Goal: Transaction & Acquisition: Purchase product/service

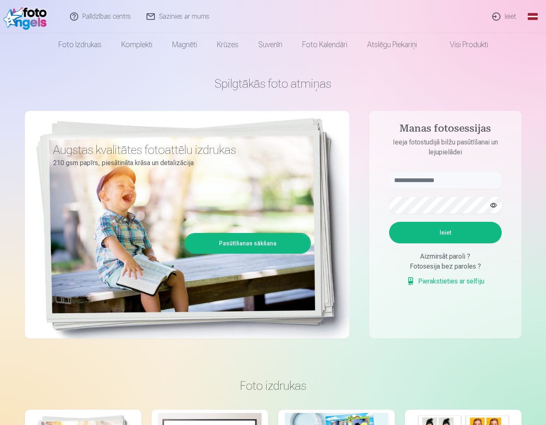
click at [534, 15] on link "Global" at bounding box center [532, 16] width 17 height 33
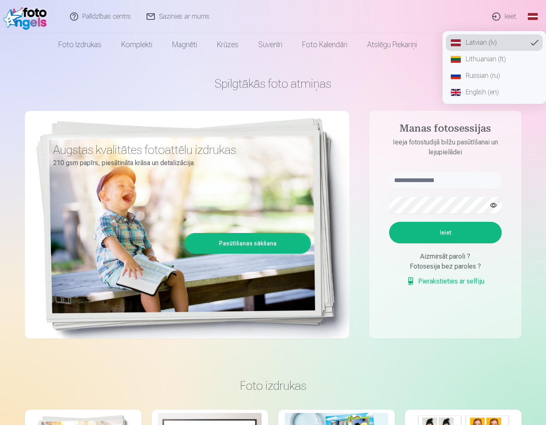
click at [478, 93] on link "English (en)" at bounding box center [494, 92] width 97 height 17
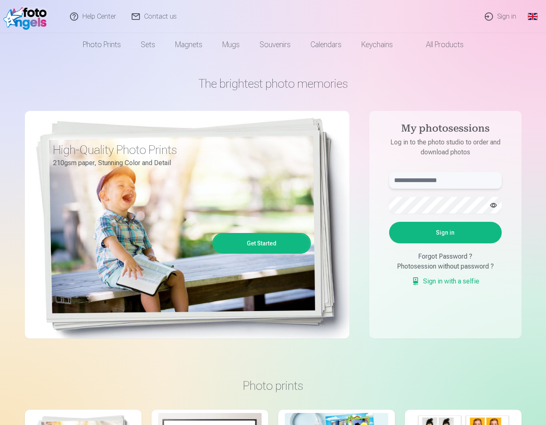
click at [449, 178] on input "text" at bounding box center [445, 180] width 113 height 17
type input "**********"
click at [460, 229] on button "Sign in" at bounding box center [445, 233] width 113 height 22
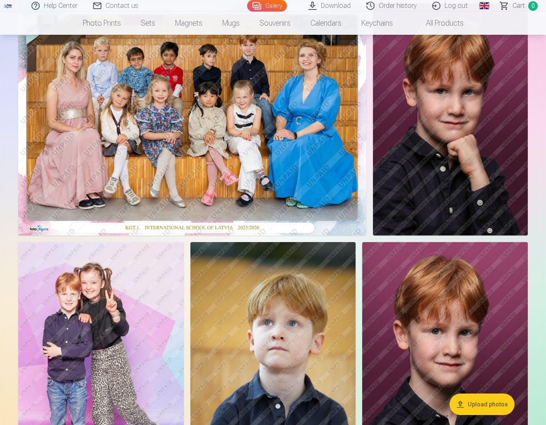
scroll to position [99, 0]
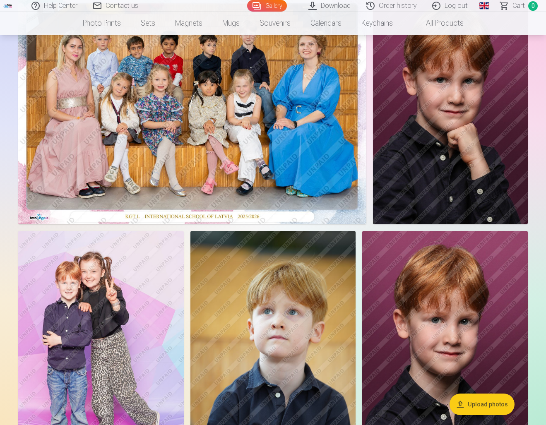
click at [78, 328] on img at bounding box center [100, 355] width 165 height 248
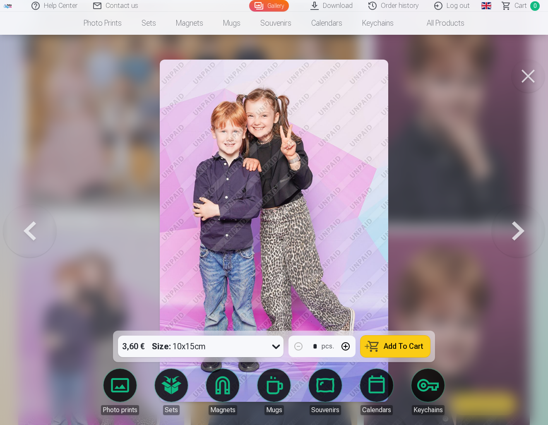
click at [530, 70] on button at bounding box center [527, 76] width 33 height 33
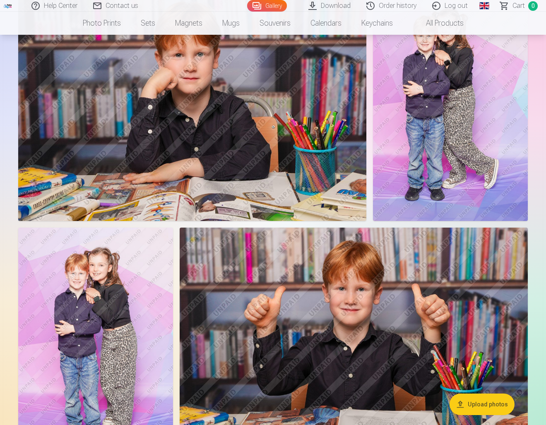
scroll to position [2528, 0]
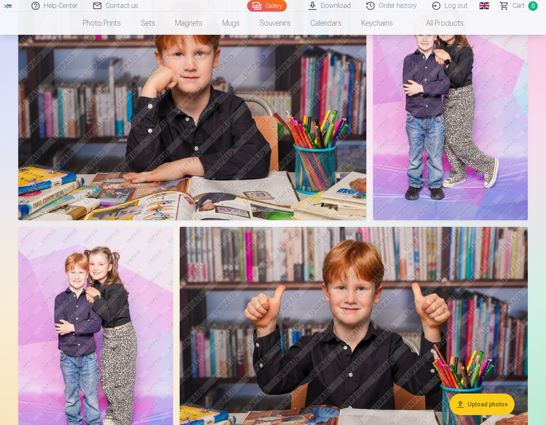
click at [113, 276] on img at bounding box center [95, 343] width 155 height 232
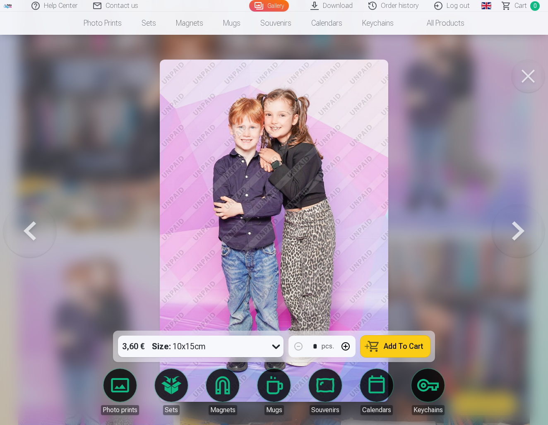
click at [530, 73] on button at bounding box center [527, 76] width 33 height 33
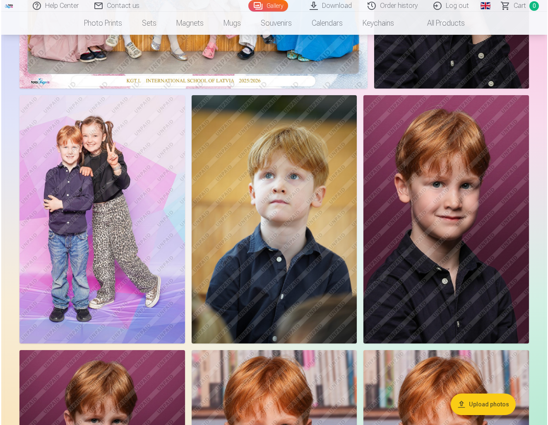
scroll to position [237, 0]
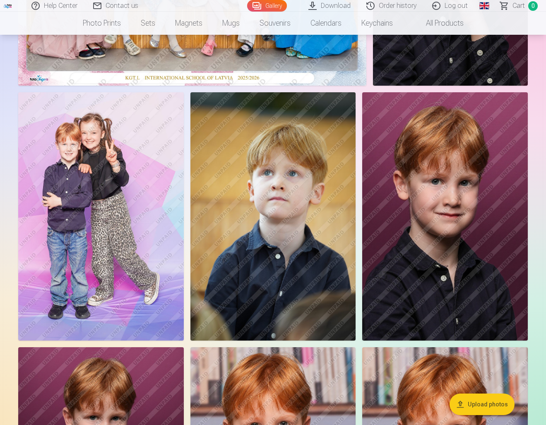
click at [134, 226] on img at bounding box center [100, 216] width 165 height 248
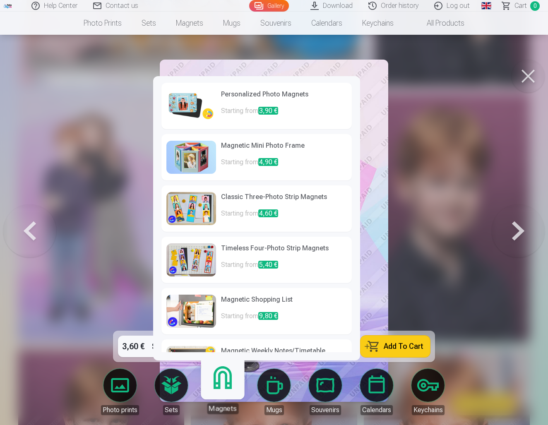
click at [222, 383] on link "Magnets" at bounding box center [222, 388] width 51 height 51
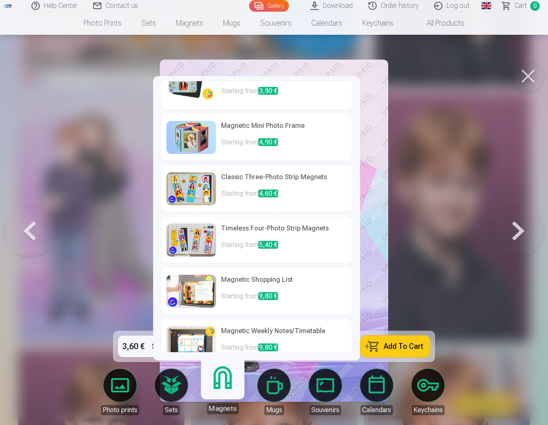
scroll to position [23, 0]
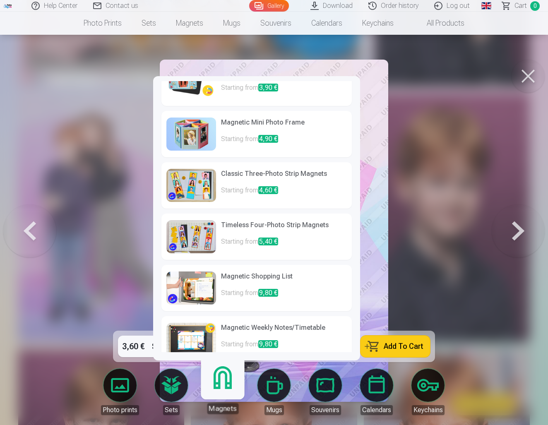
click at [201, 190] on img at bounding box center [191, 185] width 50 height 33
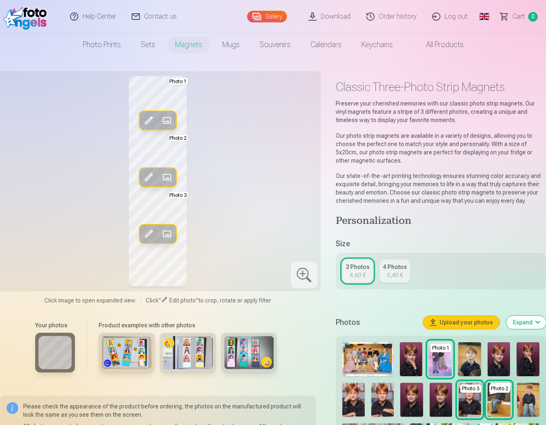
click at [151, 118] on span at bounding box center [148, 120] width 13 height 13
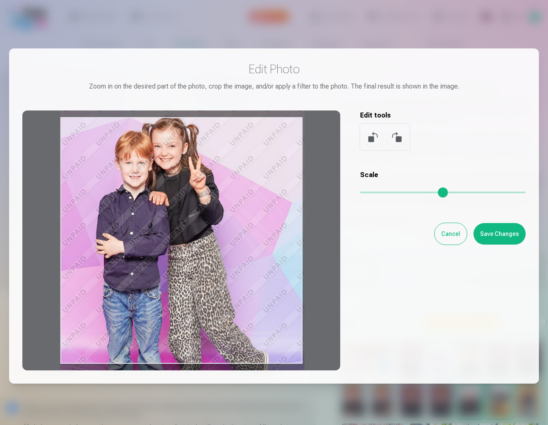
drag, startPoint x: 200, startPoint y: 203, endPoint x: 259, endPoint y: 194, distance: 59.3
click at [259, 194] on div at bounding box center [181, 240] width 318 height 260
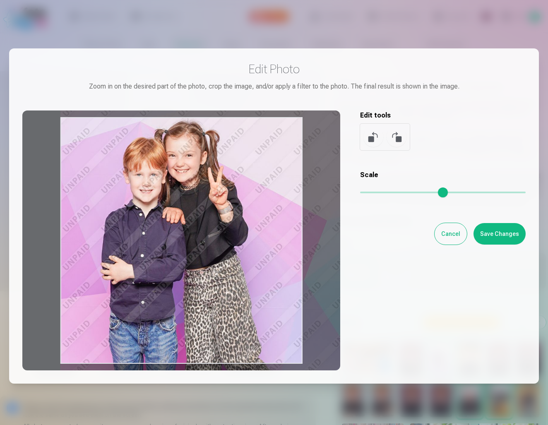
drag, startPoint x: 365, startPoint y: 192, endPoint x: 374, endPoint y: 192, distance: 9.1
click at [374, 192] on input "range" at bounding box center [442, 193] width 165 height 2
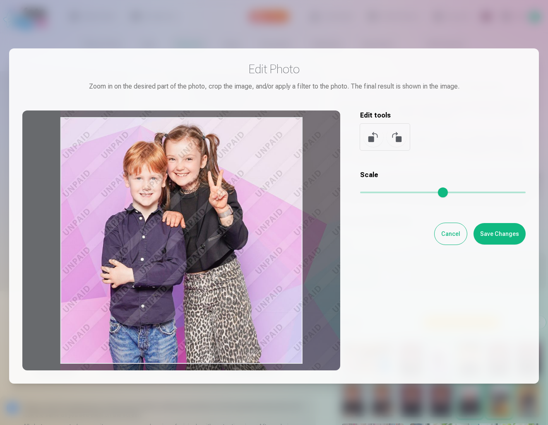
drag, startPoint x: 219, startPoint y: 230, endPoint x: 257, endPoint y: 235, distance: 37.6
click at [257, 234] on div at bounding box center [181, 240] width 318 height 260
type input "****"
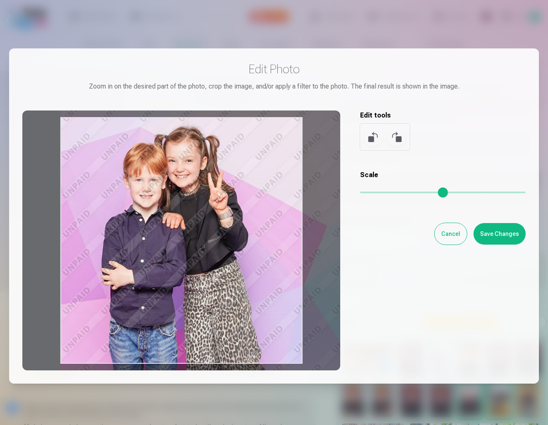
click at [452, 231] on button "Cancel" at bounding box center [450, 234] width 32 height 22
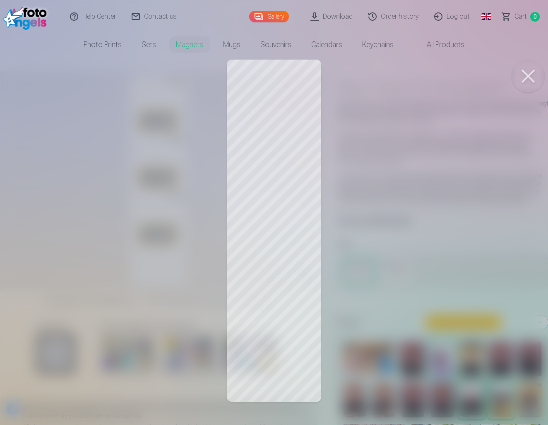
click at [276, 291] on div at bounding box center [274, 212] width 548 height 425
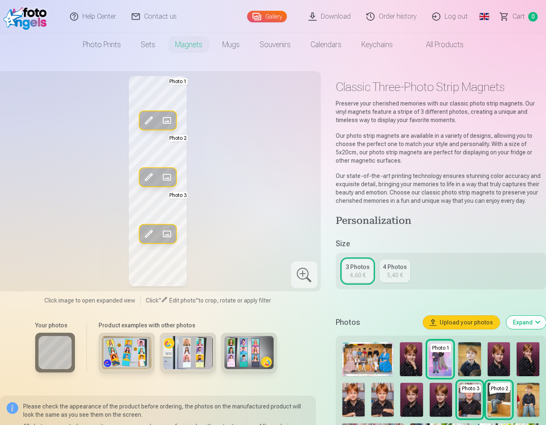
click at [395, 273] on div "5,40 €" at bounding box center [395, 275] width 16 height 8
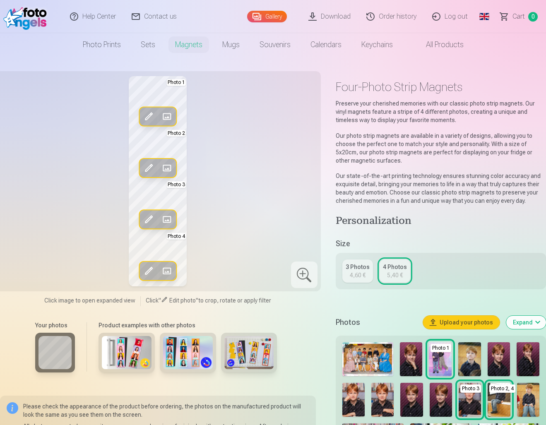
click at [360, 271] on div "3 Photos" at bounding box center [357, 267] width 24 height 8
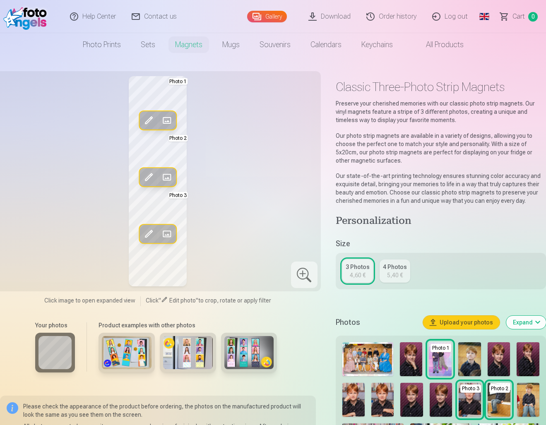
click at [152, 116] on span at bounding box center [148, 120] width 13 height 13
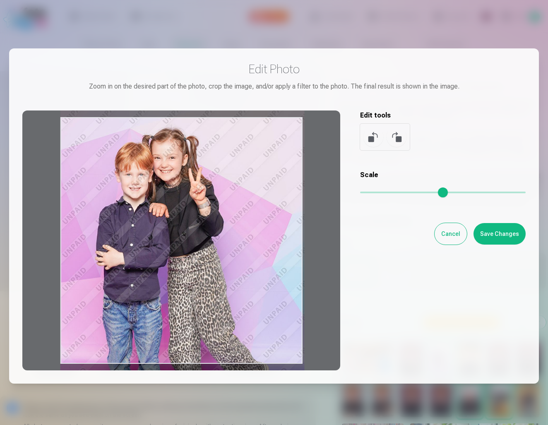
click at [180, 169] on div at bounding box center [181, 240] width 318 height 260
click at [364, 192] on input "range" at bounding box center [442, 193] width 165 height 2
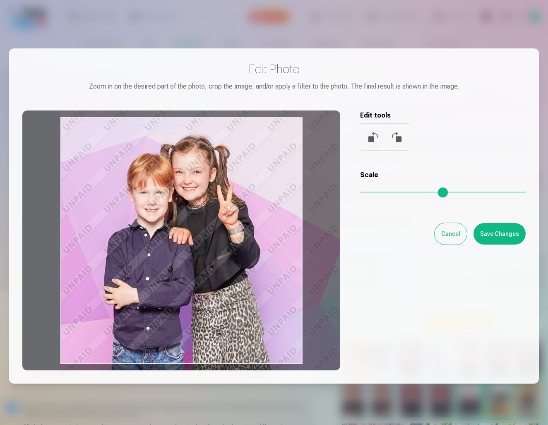
drag, startPoint x: 364, startPoint y: 192, endPoint x: 379, endPoint y: 192, distance: 14.9
click at [379, 192] on input "range" at bounding box center [442, 193] width 165 height 2
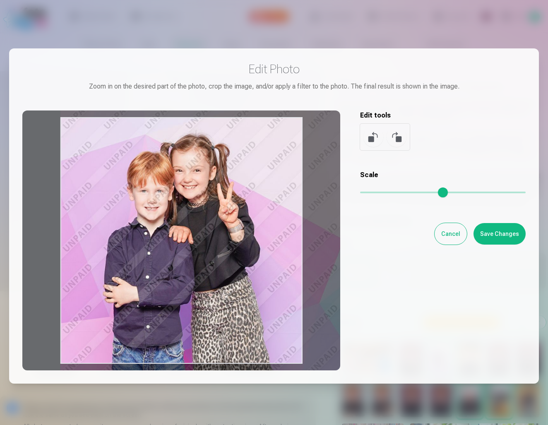
drag, startPoint x: 232, startPoint y: 218, endPoint x: 250, endPoint y: 217, distance: 18.7
click at [250, 217] on div at bounding box center [181, 240] width 318 height 260
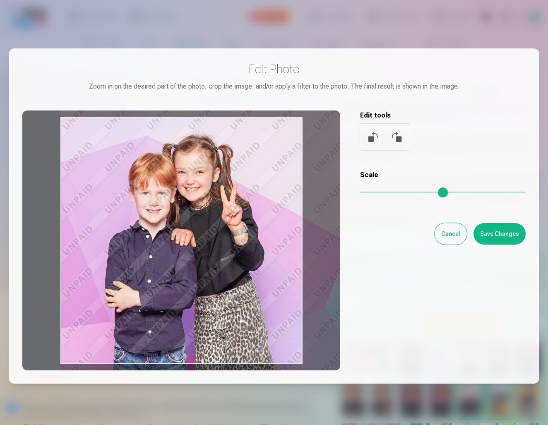
click at [380, 193] on input "range" at bounding box center [442, 193] width 165 height 2
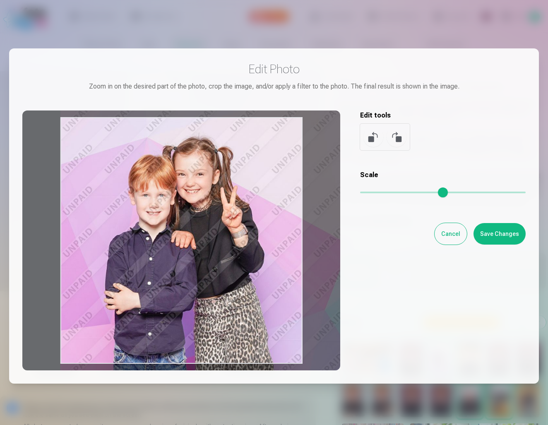
drag, startPoint x: 251, startPoint y: 224, endPoint x: 261, endPoint y: 225, distance: 10.5
click at [261, 225] on div at bounding box center [181, 240] width 318 height 260
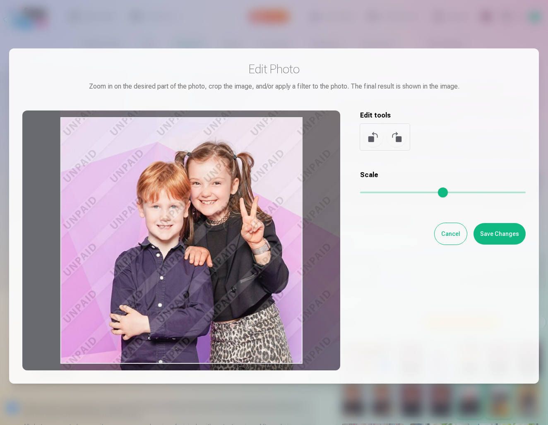
drag, startPoint x: 380, startPoint y: 194, endPoint x: 388, endPoint y: 194, distance: 8.7
click at [388, 193] on input "range" at bounding box center [442, 193] width 165 height 2
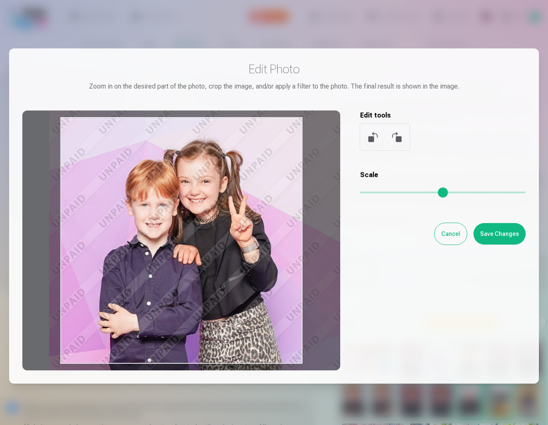
drag, startPoint x: 259, startPoint y: 240, endPoint x: 248, endPoint y: 240, distance: 11.2
click at [248, 240] on div at bounding box center [181, 240] width 318 height 260
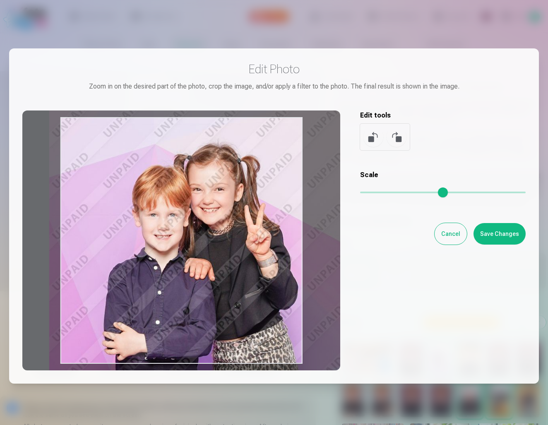
drag, startPoint x: 386, startPoint y: 193, endPoint x: 396, endPoint y: 192, distance: 10.8
click at [396, 192] on input "range" at bounding box center [442, 193] width 165 height 2
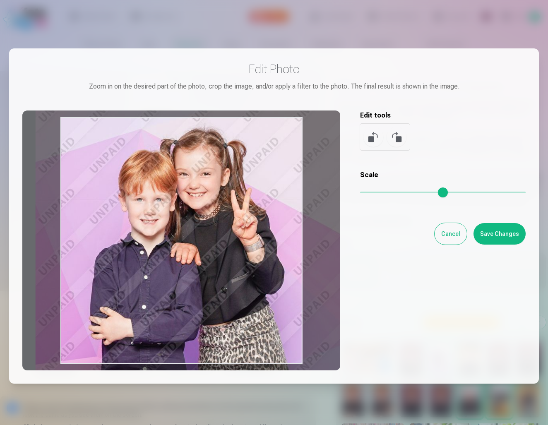
drag, startPoint x: 223, startPoint y: 269, endPoint x: 209, endPoint y: 254, distance: 20.8
click at [209, 254] on div at bounding box center [181, 240] width 318 height 260
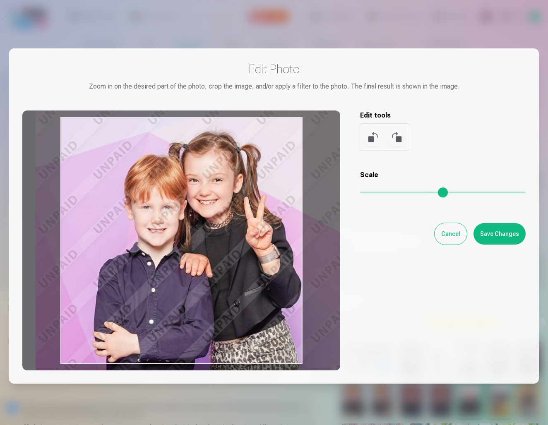
drag, startPoint x: 397, startPoint y: 194, endPoint x: 403, endPoint y: 194, distance: 5.8
type input "****"
click at [403, 193] on input "range" at bounding box center [442, 193] width 165 height 2
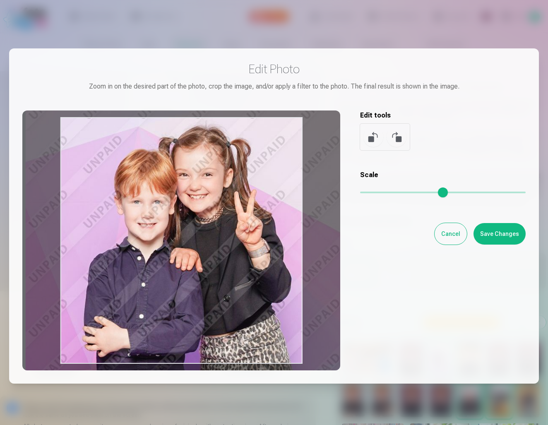
drag, startPoint x: 224, startPoint y: 262, endPoint x: 214, endPoint y: 257, distance: 11.3
click at [214, 257] on div at bounding box center [181, 240] width 318 height 260
click at [497, 238] on button "Save Changes" at bounding box center [499, 234] width 52 height 22
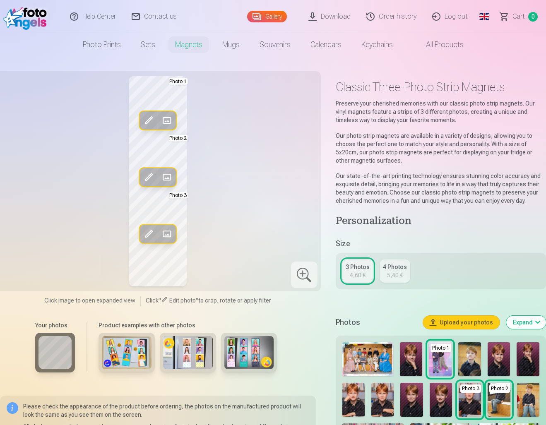
click at [148, 177] on span at bounding box center [148, 176] width 13 height 13
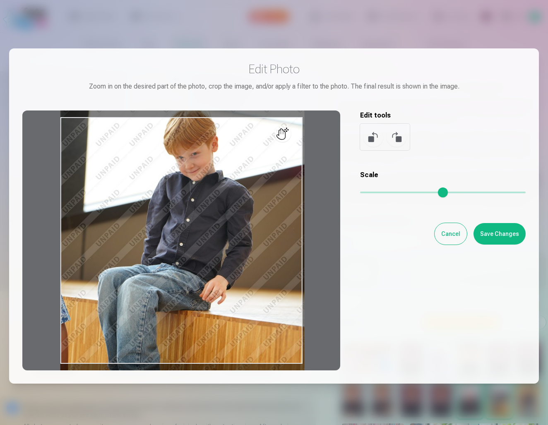
click at [453, 230] on button "Cancel" at bounding box center [450, 234] width 32 height 22
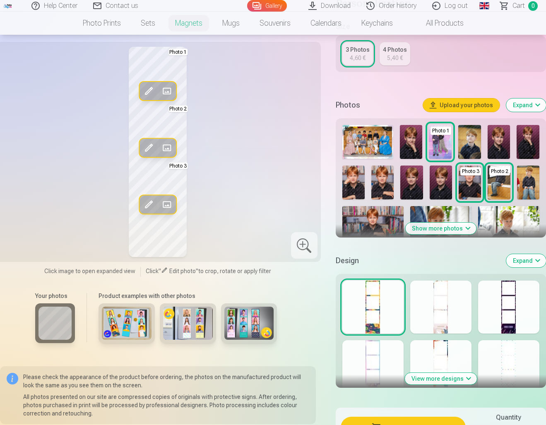
scroll to position [221, 0]
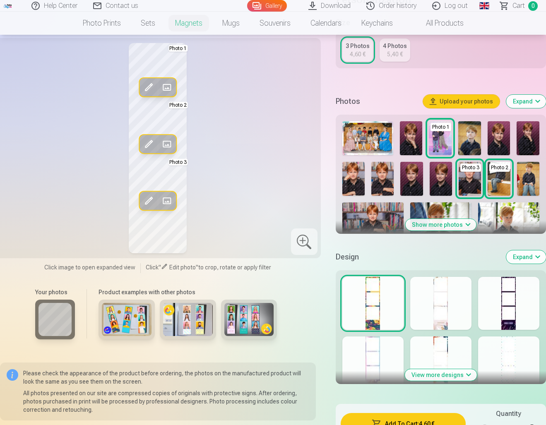
click at [427, 377] on button "View more designs" at bounding box center [441, 375] width 72 height 12
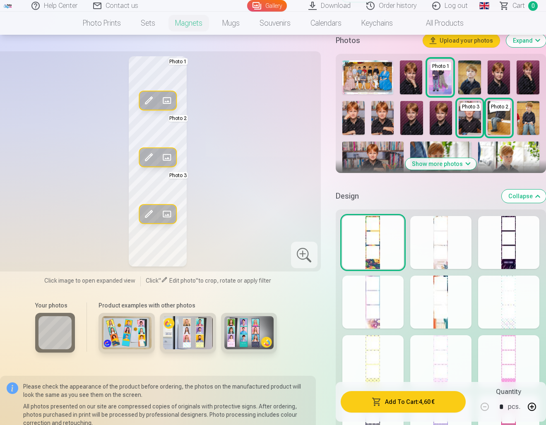
scroll to position [324, 0]
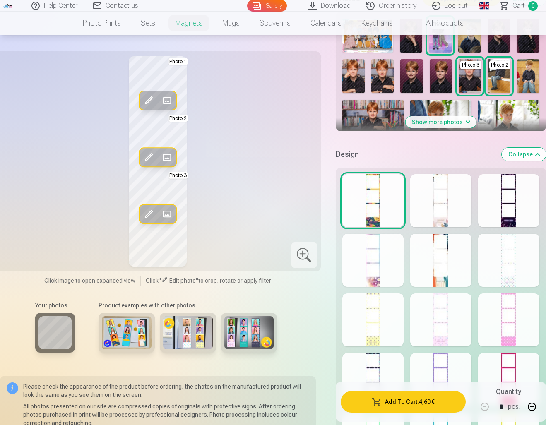
click at [504, 213] on div at bounding box center [508, 200] width 61 height 53
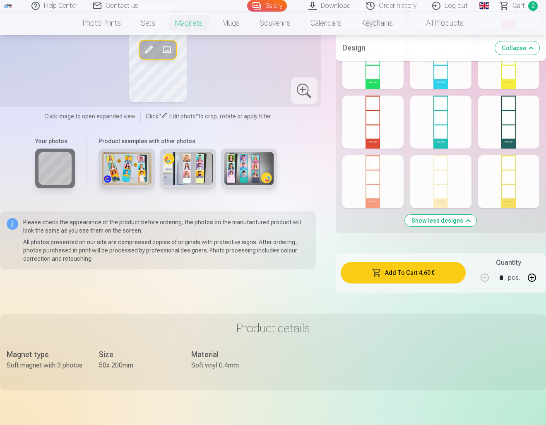
scroll to position [701, 0]
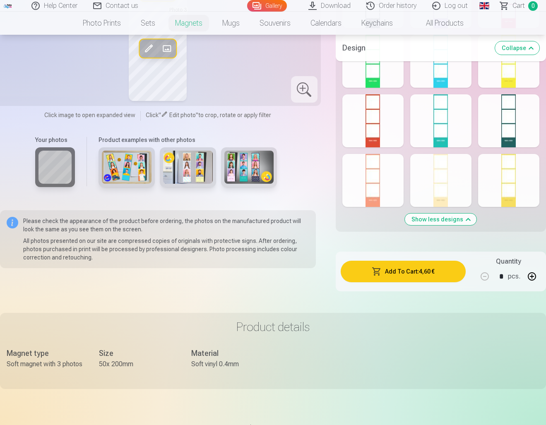
click at [499, 137] on div at bounding box center [508, 120] width 61 height 53
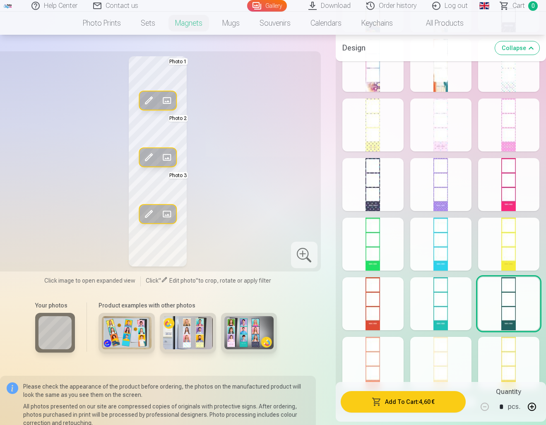
scroll to position [504, 0]
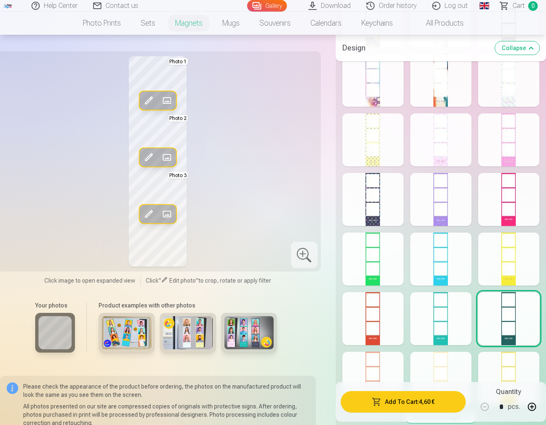
click at [371, 212] on div at bounding box center [372, 199] width 61 height 53
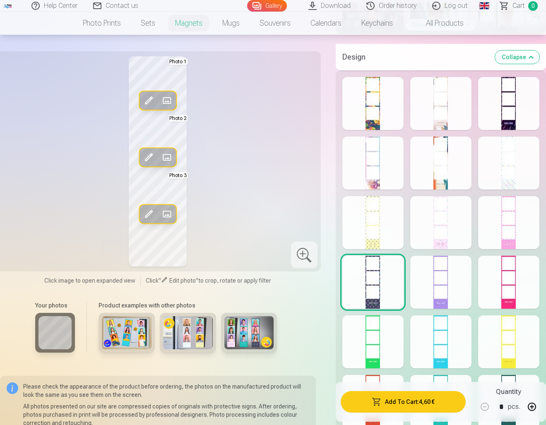
scroll to position [417, 0]
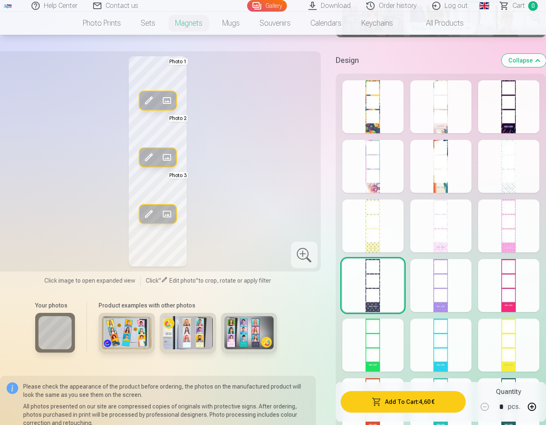
click at [514, 109] on div at bounding box center [508, 106] width 61 height 53
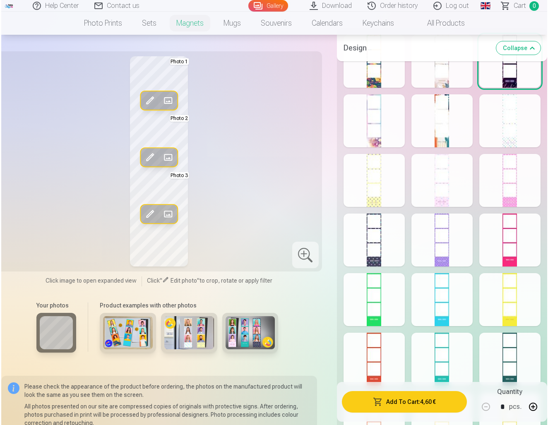
scroll to position [456, 0]
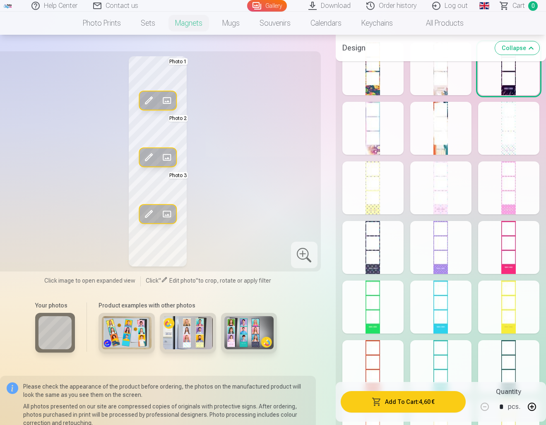
click at [151, 157] on span at bounding box center [148, 157] width 13 height 13
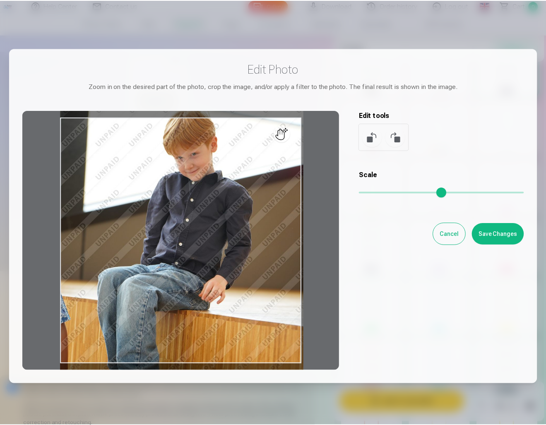
scroll to position [0, 0]
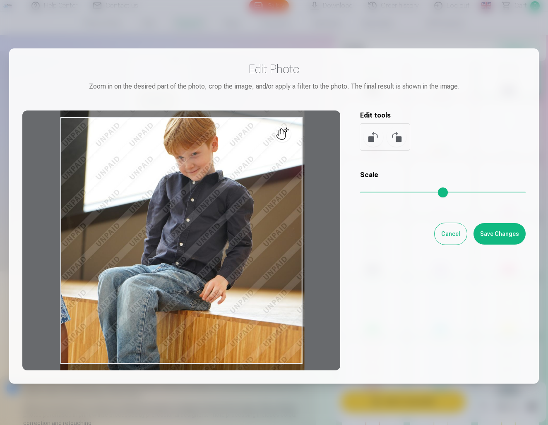
click at [453, 230] on button "Cancel" at bounding box center [450, 234] width 32 height 22
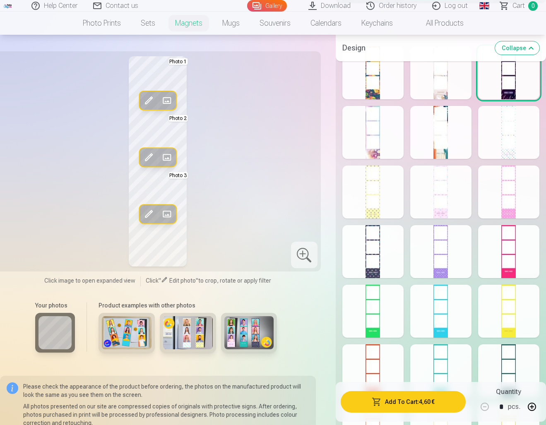
scroll to position [452, 0]
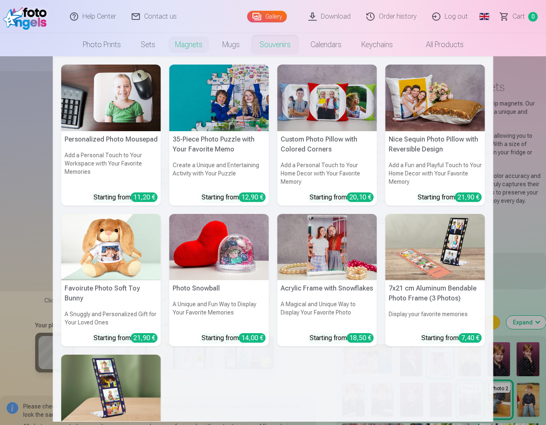
click at [338, 228] on img at bounding box center [327, 247] width 100 height 67
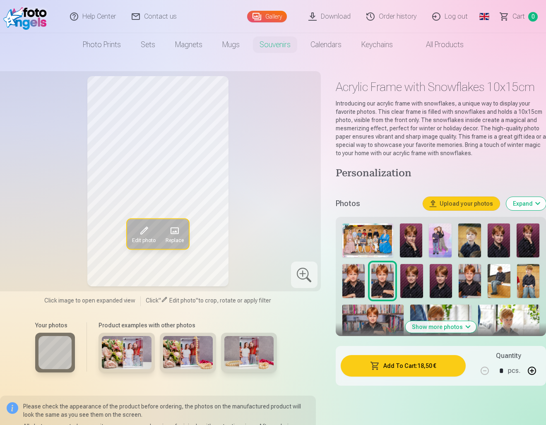
click at [473, 249] on img at bounding box center [469, 240] width 23 height 34
click at [496, 240] on img at bounding box center [498, 240] width 23 height 34
click at [519, 242] on img at bounding box center [527, 240] width 23 height 34
click at [412, 242] on img at bounding box center [411, 240] width 23 height 34
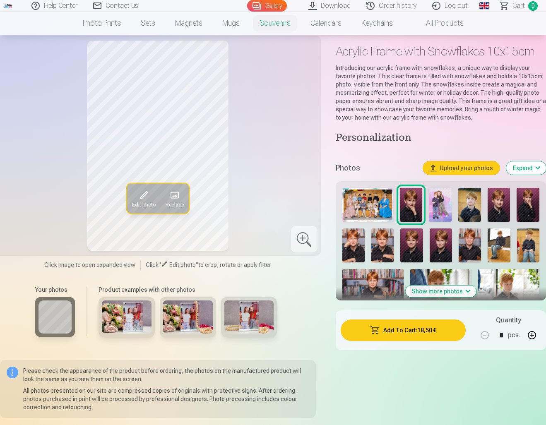
scroll to position [41, 0]
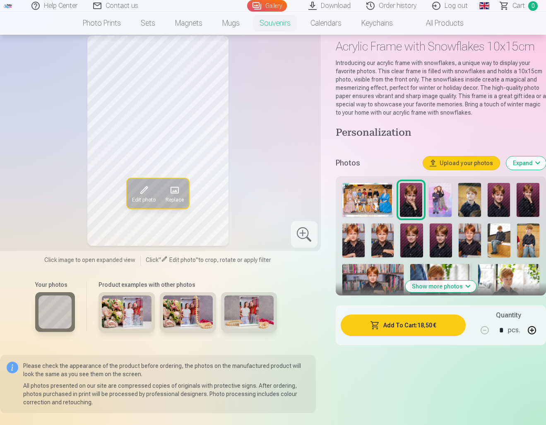
click at [442, 270] on img at bounding box center [440, 284] width 61 height 41
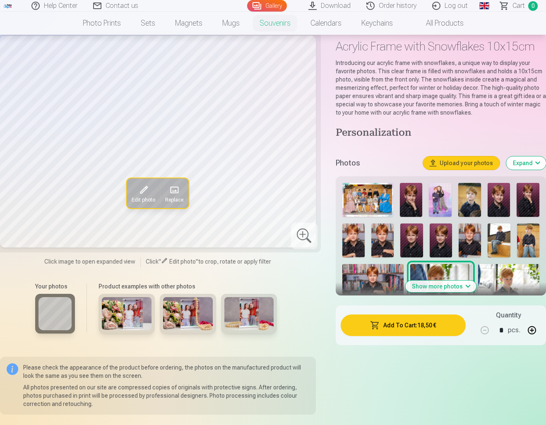
click at [499, 270] on img at bounding box center [508, 284] width 61 height 41
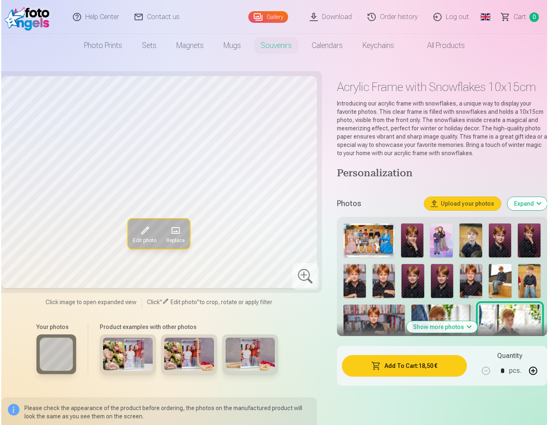
scroll to position [0, 0]
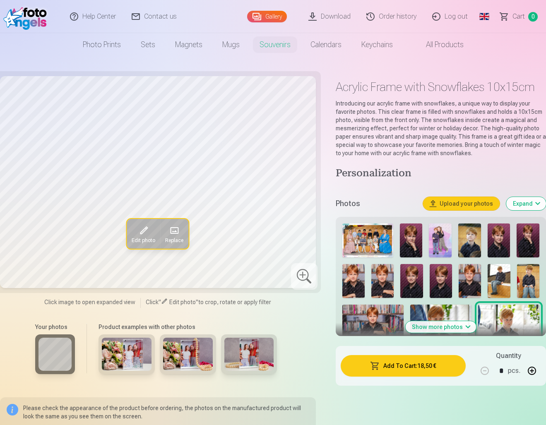
click at [369, 41] on link "Keychains" at bounding box center [376, 44] width 51 height 23
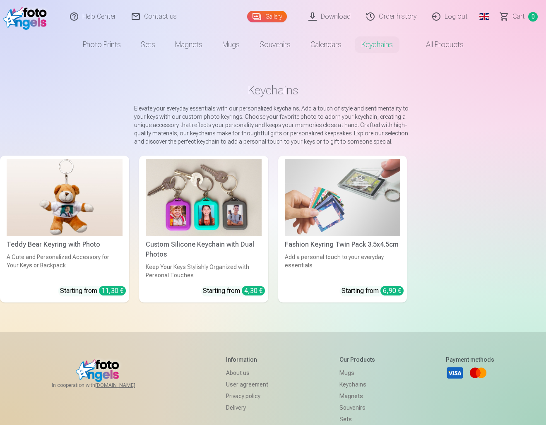
click at [348, 201] on img at bounding box center [343, 197] width 116 height 77
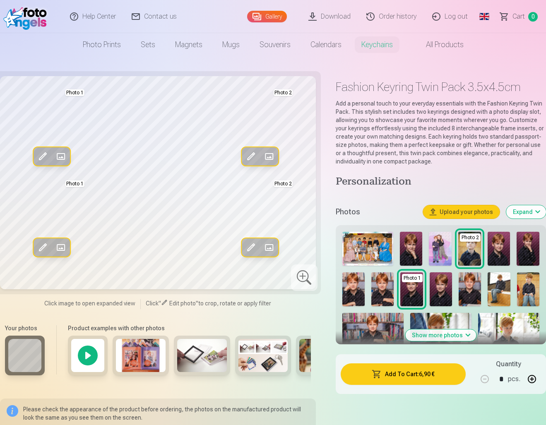
click at [269, 249] on span at bounding box center [268, 247] width 13 height 13
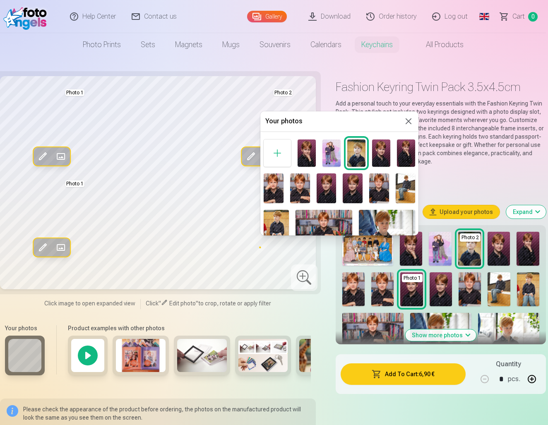
click at [327, 155] on img at bounding box center [331, 152] width 18 height 27
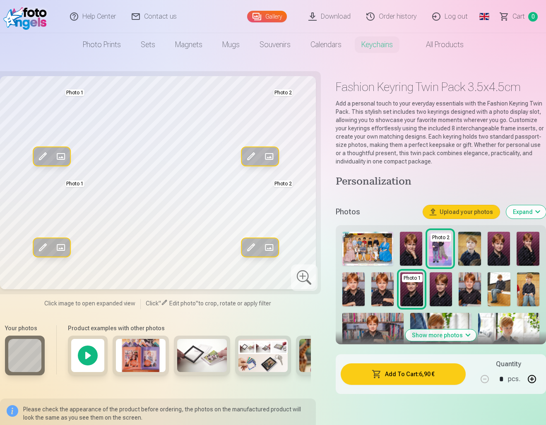
click at [252, 250] on span at bounding box center [250, 247] width 13 height 13
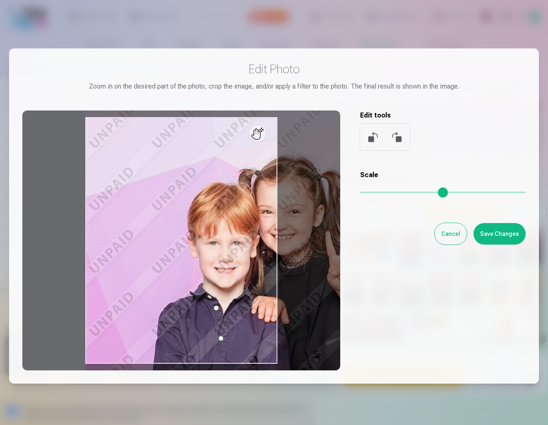
drag, startPoint x: 364, startPoint y: 191, endPoint x: 415, endPoint y: 188, distance: 50.5
type input "****"
click at [415, 192] on input "range" at bounding box center [442, 193] width 165 height 2
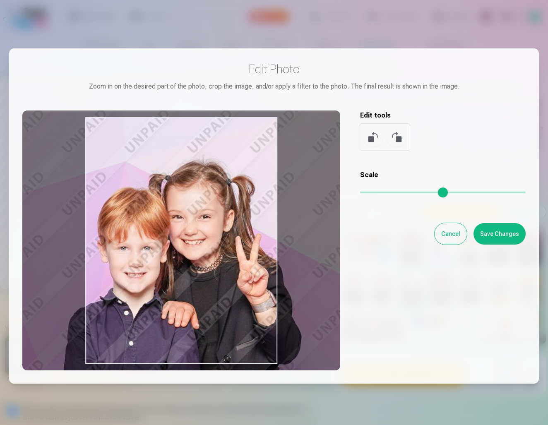
drag, startPoint x: 209, startPoint y: 234, endPoint x: 122, endPoint y: 239, distance: 86.6
click at [122, 239] on div at bounding box center [181, 240] width 318 height 260
click at [506, 227] on button "Save Changes" at bounding box center [499, 234] width 52 height 22
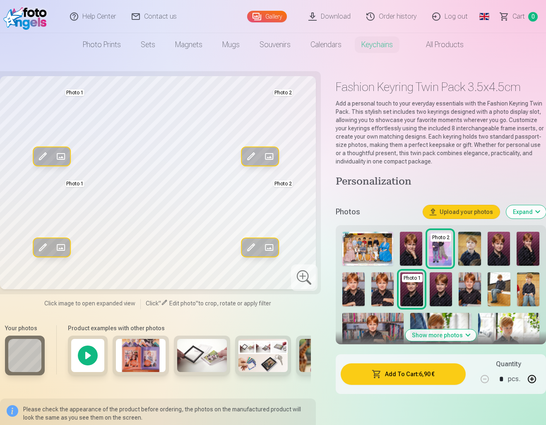
click at [252, 249] on span at bounding box center [250, 247] width 13 height 13
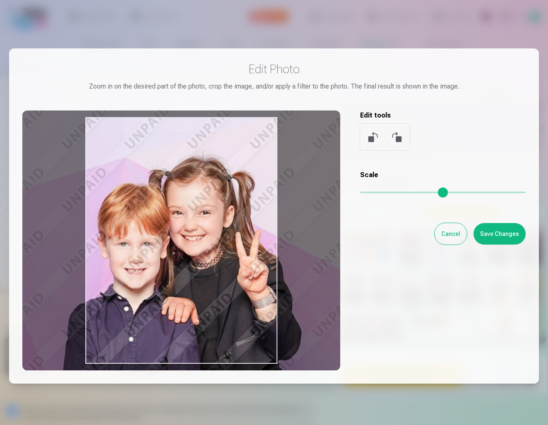
click at [213, 233] on div at bounding box center [181, 240] width 318 height 260
click at [509, 232] on button "Save Changes" at bounding box center [499, 234] width 52 height 22
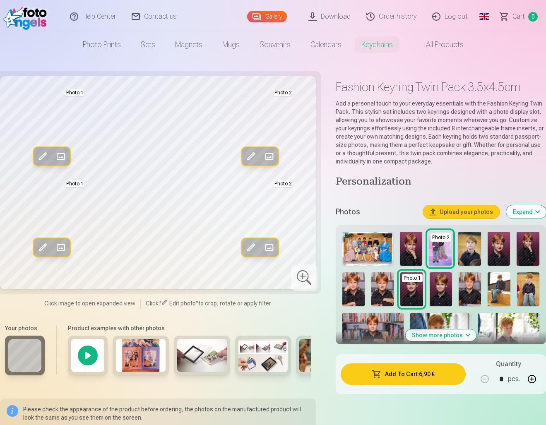
click at [248, 248] on span at bounding box center [250, 247] width 13 height 13
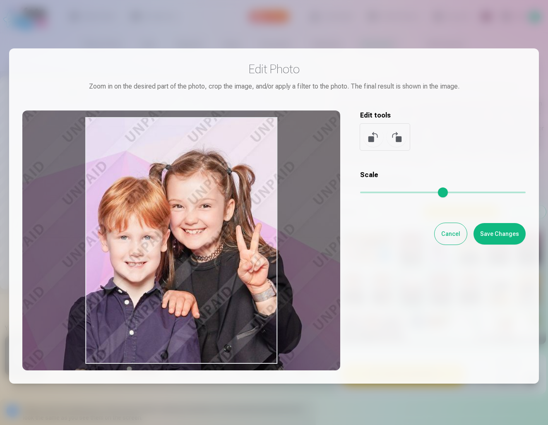
drag, startPoint x: 234, startPoint y: 252, endPoint x: 235, endPoint y: 246, distance: 6.6
click at [235, 246] on div at bounding box center [181, 240] width 318 height 260
click at [490, 232] on button "Save Changes" at bounding box center [499, 234] width 52 height 22
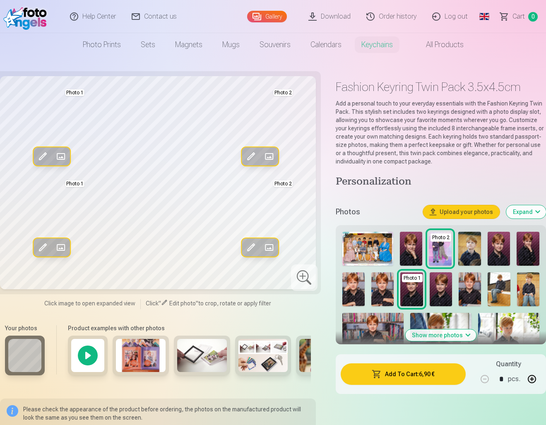
click at [60, 247] on span at bounding box center [60, 247] width 13 height 13
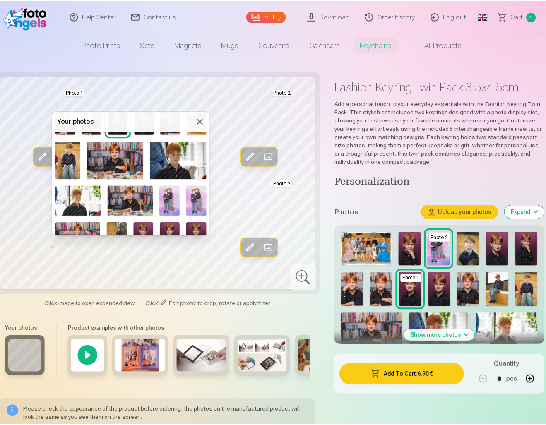
scroll to position [67, 0]
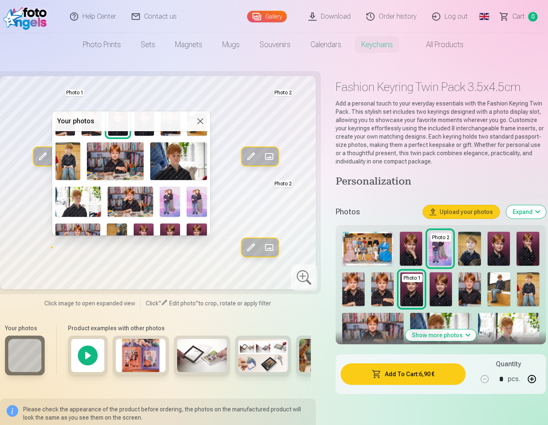
click at [85, 189] on img at bounding box center [78, 202] width 46 height 30
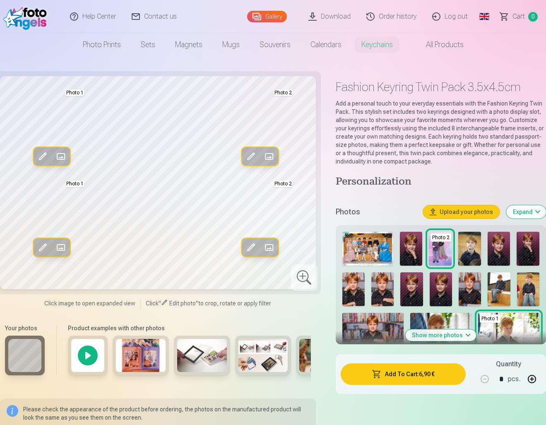
click at [41, 251] on span at bounding box center [42, 247] width 13 height 13
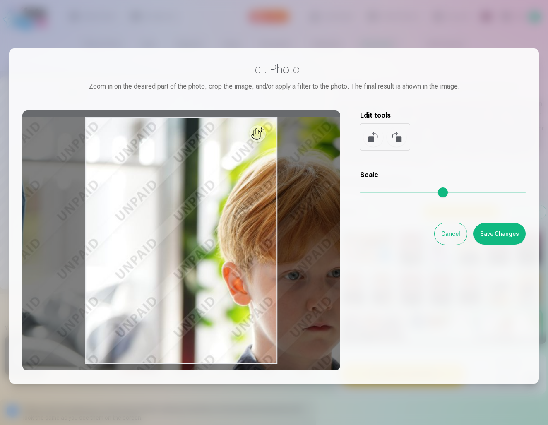
drag, startPoint x: 364, startPoint y: 191, endPoint x: 382, endPoint y: 192, distance: 17.8
type input "****"
click at [382, 192] on input "range" at bounding box center [442, 193] width 165 height 2
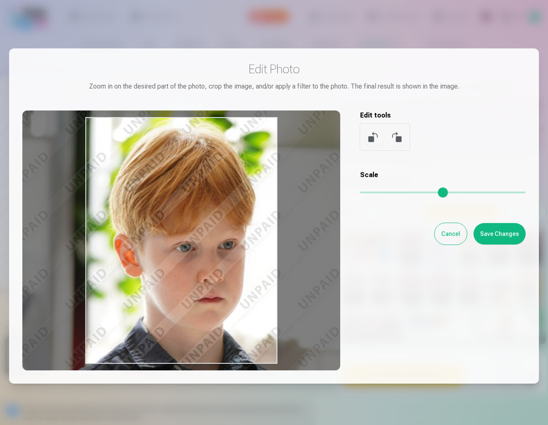
drag, startPoint x: 204, startPoint y: 258, endPoint x: 95, endPoint y: 229, distance: 112.6
click at [95, 229] on div at bounding box center [181, 240] width 318 height 260
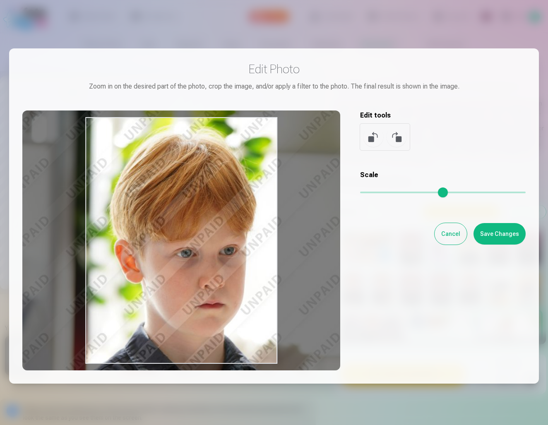
drag, startPoint x: 178, startPoint y: 243, endPoint x: 180, endPoint y: 249, distance: 6.7
click at [180, 249] on div at bounding box center [181, 240] width 318 height 260
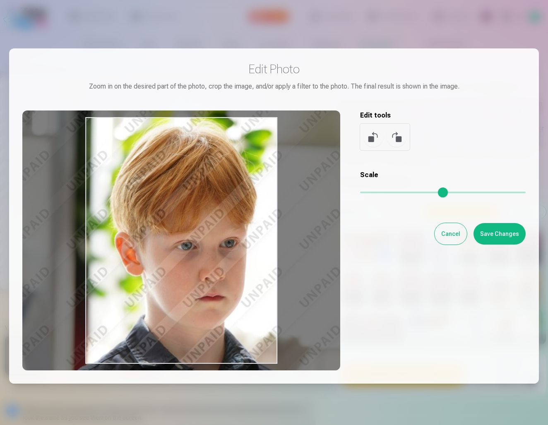
drag, startPoint x: 216, startPoint y: 265, endPoint x: 216, endPoint y: 258, distance: 7.5
click at [216, 258] on div at bounding box center [181, 240] width 318 height 260
click at [506, 233] on button "Save Changes" at bounding box center [499, 234] width 52 height 22
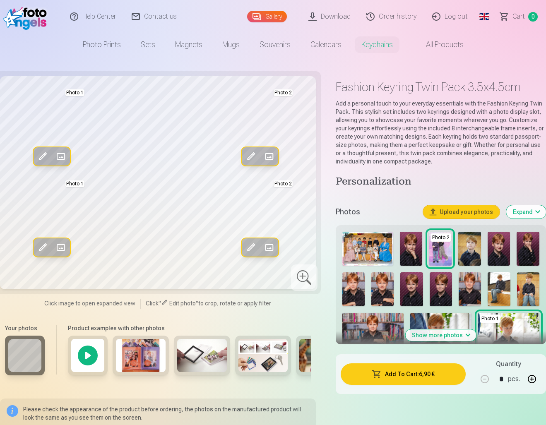
click at [217, 358] on img at bounding box center [202, 355] width 50 height 33
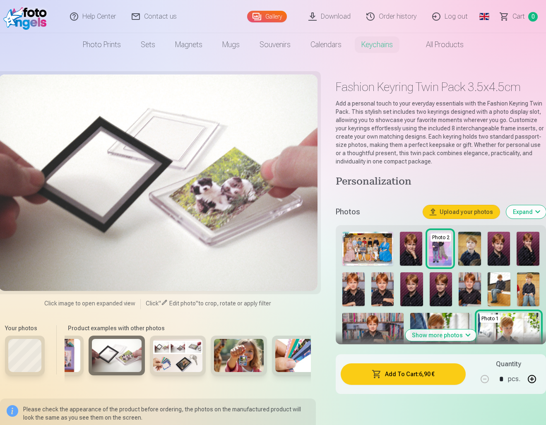
scroll to position [0, 115]
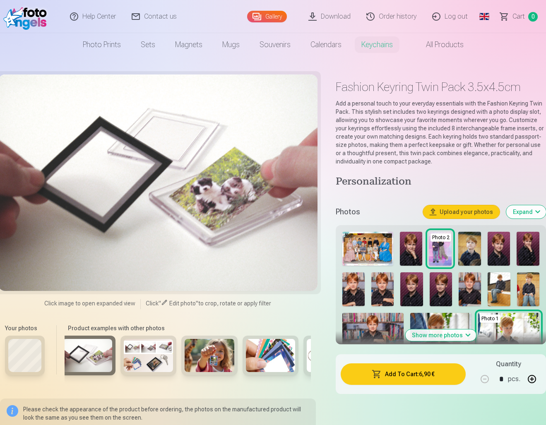
click at [216, 355] on img at bounding box center [210, 355] width 50 height 33
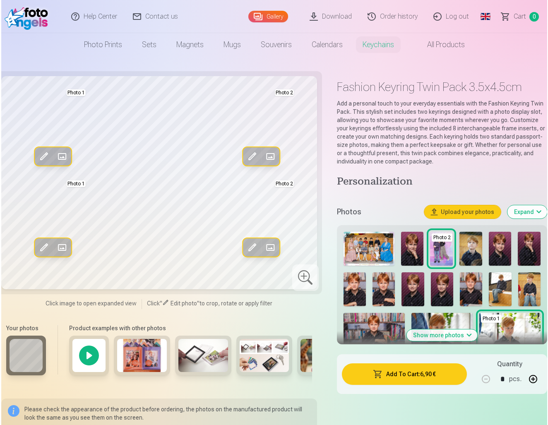
scroll to position [0, 0]
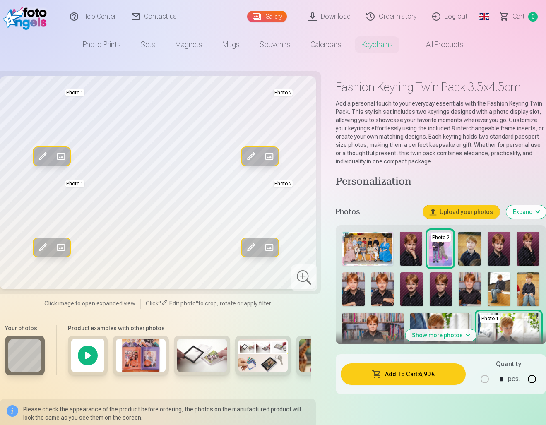
click at [412, 254] on img at bounding box center [411, 249] width 23 height 34
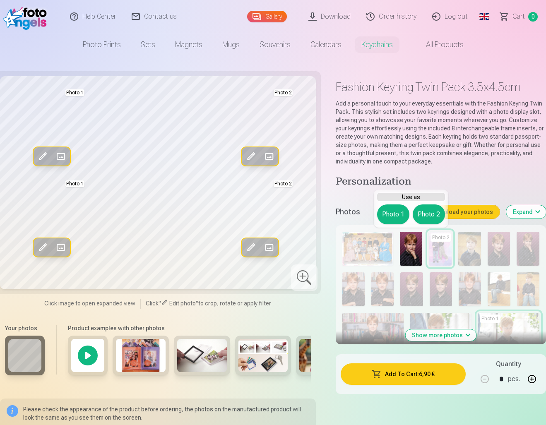
click at [61, 246] on span at bounding box center [60, 247] width 13 height 13
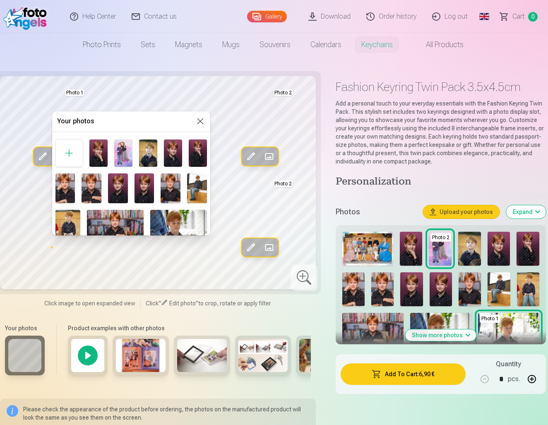
click at [65, 188] on img at bounding box center [65, 188] width 20 height 30
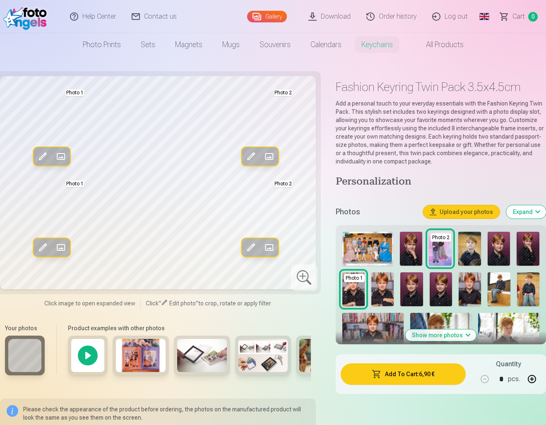
click at [44, 245] on span at bounding box center [42, 247] width 13 height 13
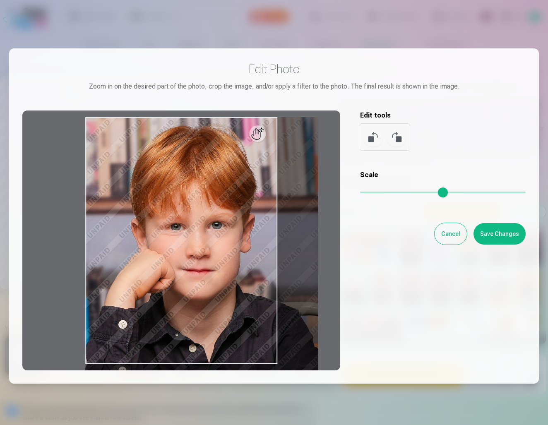
drag, startPoint x: 360, startPoint y: 191, endPoint x: 379, endPoint y: 193, distance: 19.1
click at [379, 193] on input "range" at bounding box center [442, 193] width 165 height 2
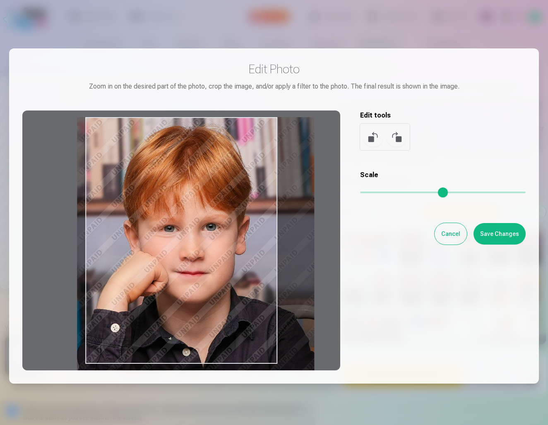
drag, startPoint x: 237, startPoint y: 259, endPoint x: 229, endPoint y: 270, distance: 13.9
click at [229, 270] on div at bounding box center [181, 240] width 318 height 260
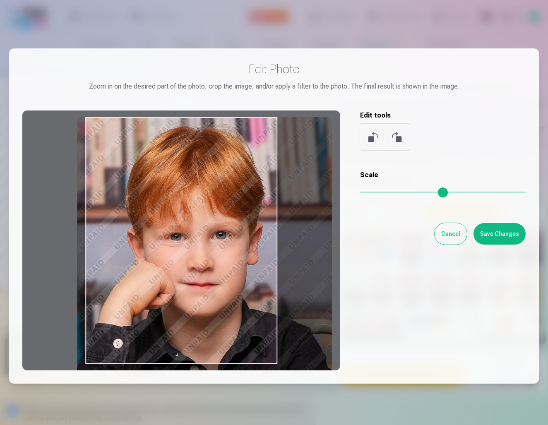
drag, startPoint x: 379, startPoint y: 192, endPoint x: 386, endPoint y: 192, distance: 7.0
click at [386, 192] on input "range" at bounding box center [442, 193] width 165 height 2
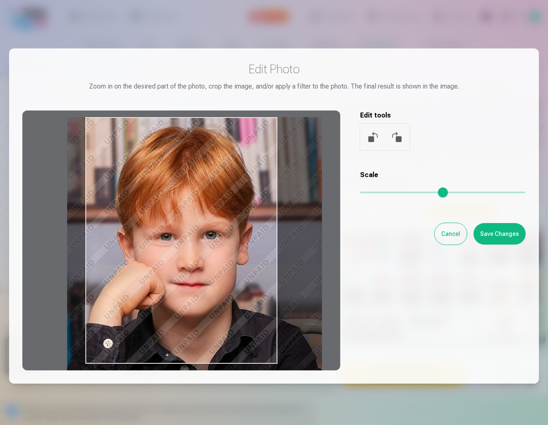
drag, startPoint x: 259, startPoint y: 256, endPoint x: 250, endPoint y: 256, distance: 9.5
click at [250, 256] on div at bounding box center [181, 240] width 318 height 260
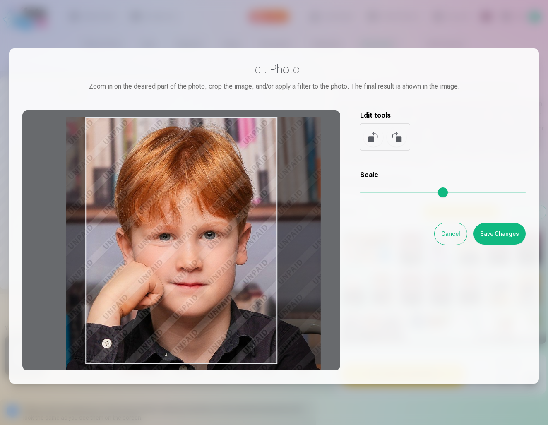
drag, startPoint x: 250, startPoint y: 256, endPoint x: 249, endPoint y: 266, distance: 9.6
click at [249, 266] on div at bounding box center [181, 240] width 318 height 260
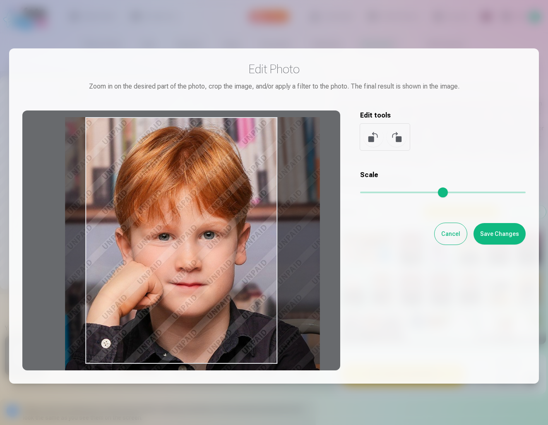
type input "****"
click at [248, 266] on div at bounding box center [181, 240] width 318 height 260
click at [508, 238] on button "Save Changes" at bounding box center [499, 234] width 52 height 22
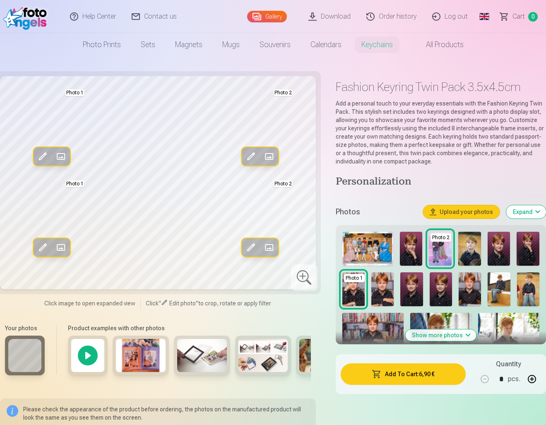
click at [413, 377] on button "Add To Cart : 6,90 €" at bounding box center [403, 374] width 125 height 22
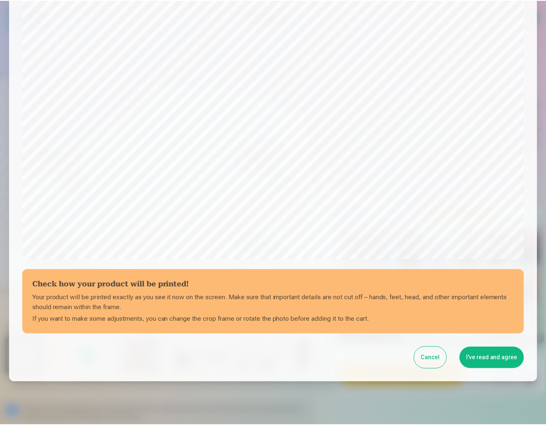
scroll to position [171, 0]
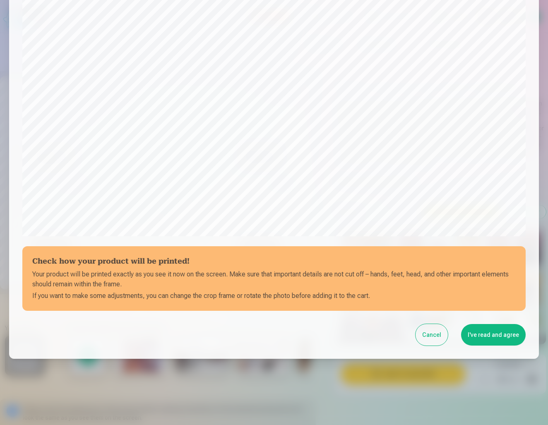
click at [488, 334] on button "I've read and agree" at bounding box center [493, 335] width 65 height 22
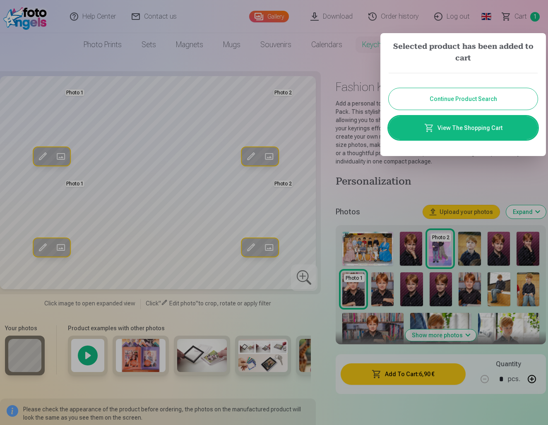
click at [372, 199] on div at bounding box center [274, 212] width 548 height 425
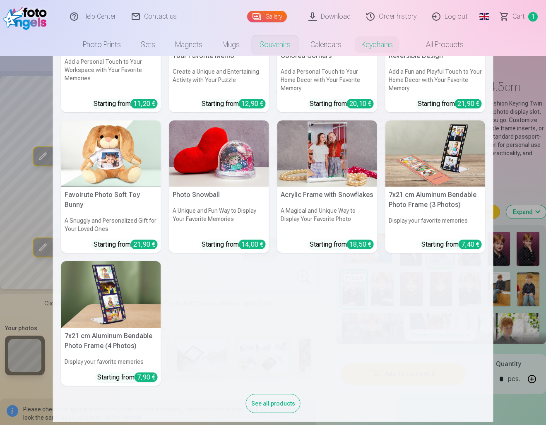
scroll to position [93, 0]
click at [270, 394] on div "See all products" at bounding box center [273, 403] width 55 height 19
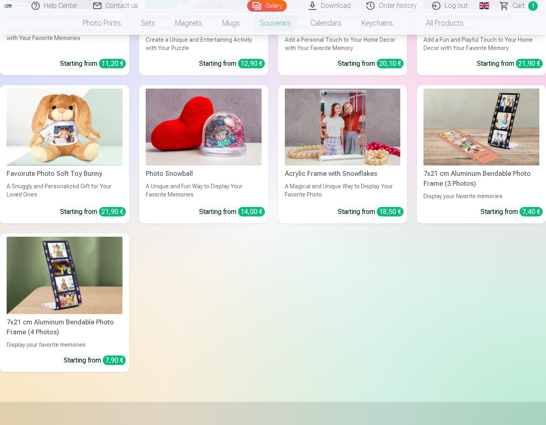
scroll to position [221, 0]
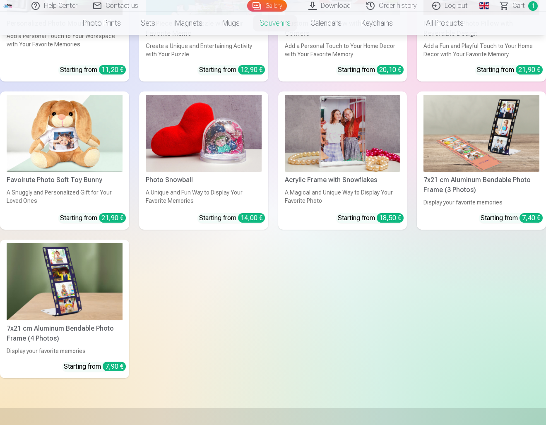
click at [379, 218] on div "18,50 €" at bounding box center [390, 218] width 27 height 10
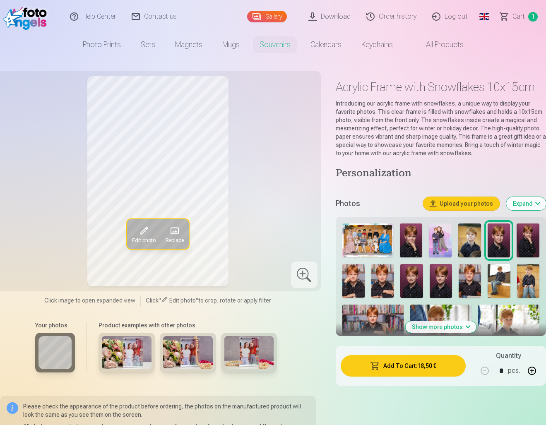
click at [438, 238] on img at bounding box center [440, 240] width 23 height 34
click at [145, 235] on span at bounding box center [143, 230] width 13 height 13
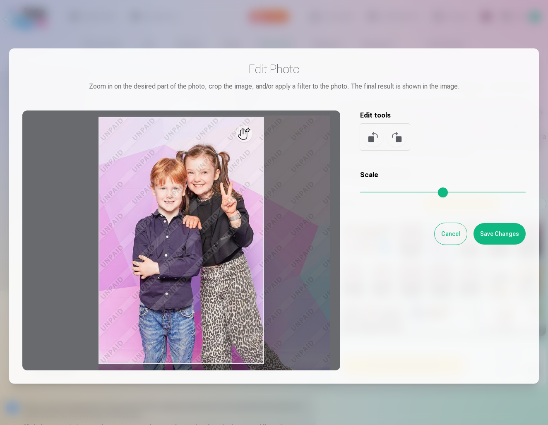
drag, startPoint x: 365, startPoint y: 194, endPoint x: 448, endPoint y: 197, distance: 83.6
click at [448, 193] on input "range" at bounding box center [442, 193] width 165 height 2
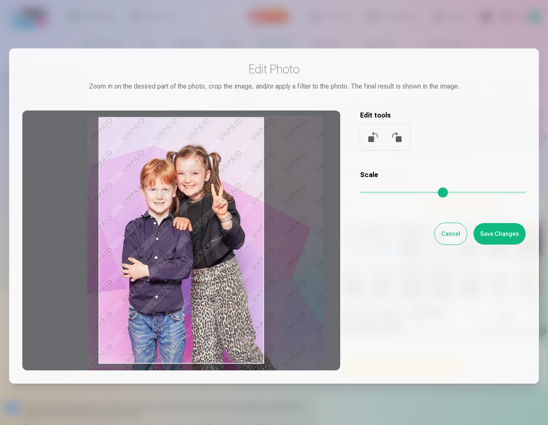
drag, startPoint x: 194, startPoint y: 249, endPoint x: 184, endPoint y: 249, distance: 9.9
click at [184, 249] on div at bounding box center [181, 240] width 318 height 260
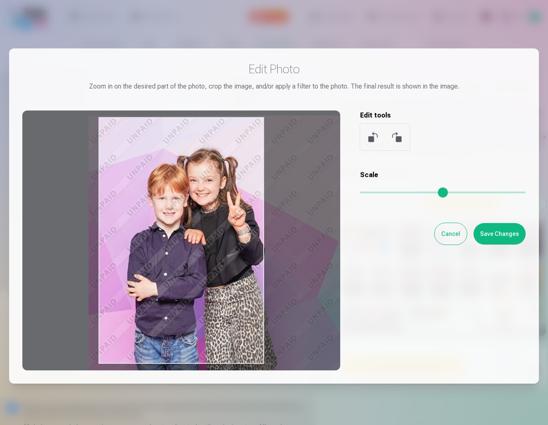
drag, startPoint x: 447, startPoint y: 192, endPoint x: 483, endPoint y: 196, distance: 36.6
click at [483, 193] on input "range" at bounding box center [442, 193] width 165 height 2
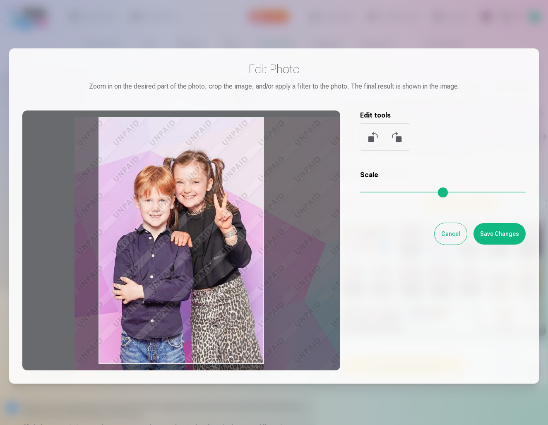
drag, startPoint x: 248, startPoint y: 273, endPoint x: 234, endPoint y: 276, distance: 14.5
click at [234, 276] on div at bounding box center [181, 240] width 318 height 260
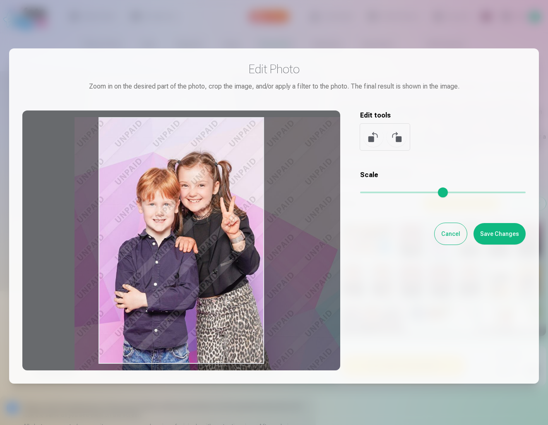
drag, startPoint x: 483, startPoint y: 192, endPoint x: 499, endPoint y: 192, distance: 16.1
click at [499, 192] on input "range" at bounding box center [442, 193] width 165 height 2
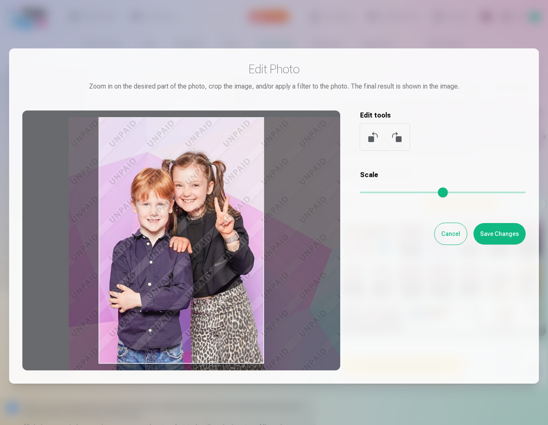
drag, startPoint x: 199, startPoint y: 251, endPoint x: 194, endPoint y: 257, distance: 8.2
click at [194, 257] on div at bounding box center [181, 240] width 318 height 260
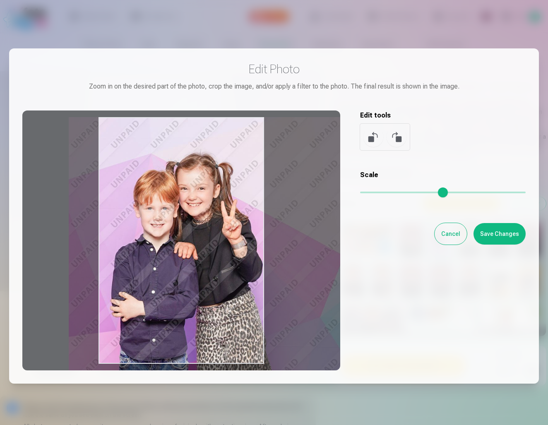
drag, startPoint x: 499, startPoint y: 190, endPoint x: 515, endPoint y: 192, distance: 15.4
type input "****"
click at [515, 192] on input "range" at bounding box center [442, 193] width 165 height 2
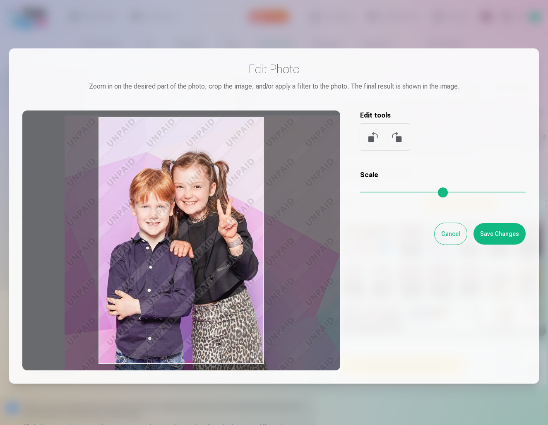
click at [239, 238] on div at bounding box center [181, 240] width 318 height 260
click at [490, 240] on button "Save Changes" at bounding box center [499, 234] width 52 height 22
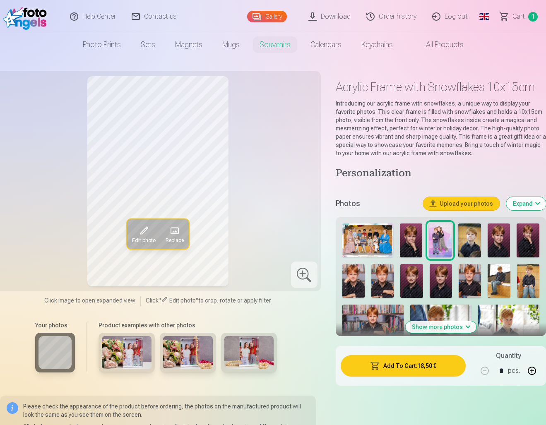
click at [148, 233] on span at bounding box center [143, 230] width 13 height 13
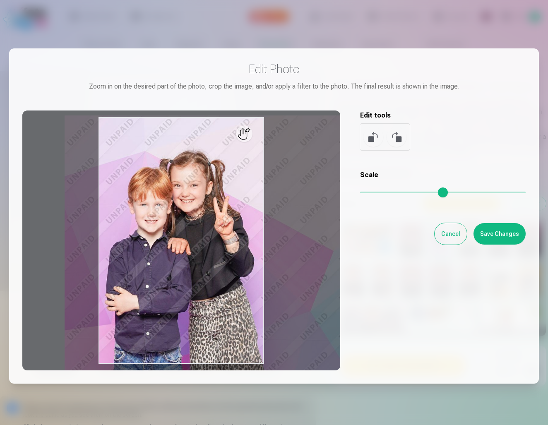
drag, startPoint x: 512, startPoint y: 192, endPoint x: 506, endPoint y: 192, distance: 5.4
click at [506, 192] on input "range" at bounding box center [442, 193] width 165 height 2
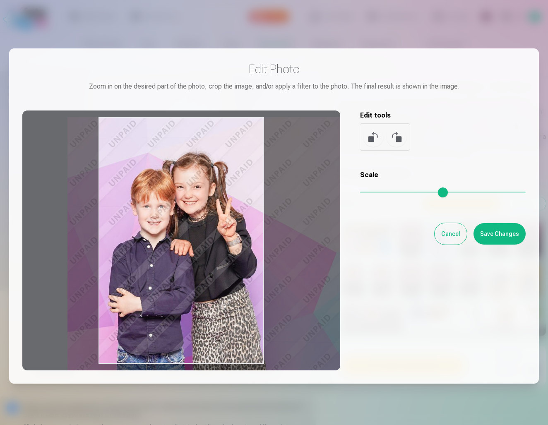
drag, startPoint x: 235, startPoint y: 209, endPoint x: 237, endPoint y: 223, distance: 13.6
click at [237, 223] on div at bounding box center [181, 240] width 318 height 260
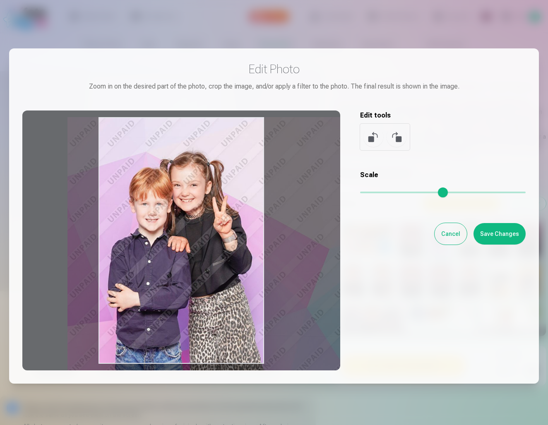
drag, startPoint x: 505, startPoint y: 192, endPoint x: 497, endPoint y: 192, distance: 7.9
click at [497, 192] on input "range" at bounding box center [442, 193] width 165 height 2
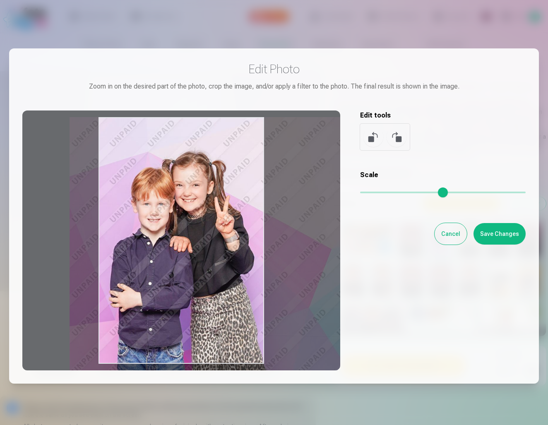
drag, startPoint x: 240, startPoint y: 230, endPoint x: 242, endPoint y: 257, distance: 26.6
click at [242, 257] on div at bounding box center [181, 240] width 318 height 260
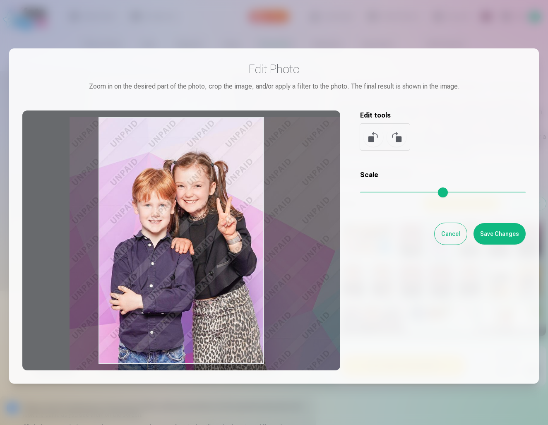
drag, startPoint x: 495, startPoint y: 190, endPoint x: 502, endPoint y: 197, distance: 9.7
click at [502, 193] on input "range" at bounding box center [442, 193] width 165 height 2
drag, startPoint x: 231, startPoint y: 184, endPoint x: 230, endPoint y: 195, distance: 11.2
click at [230, 195] on div at bounding box center [181, 240] width 318 height 260
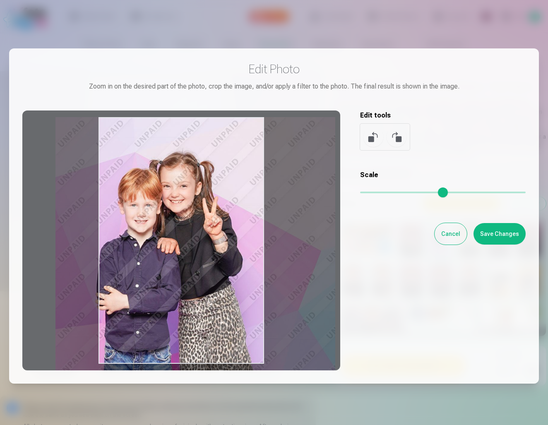
drag, startPoint x: 100, startPoint y: 362, endPoint x: 87, endPoint y: 399, distance: 39.9
click at [87, 399] on div "​ Edit Photo Zoom in on the desired part of the photo, crop the image, and/or a…" at bounding box center [274, 240] width 548 height 481
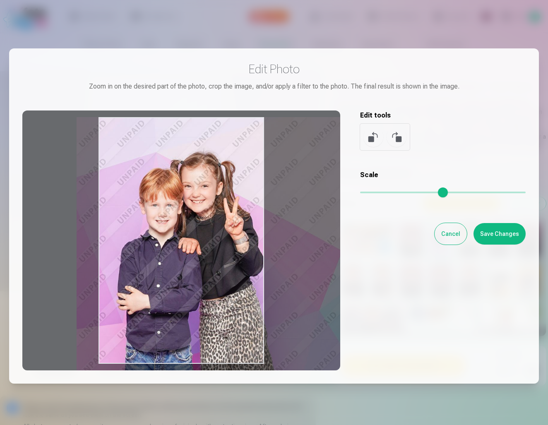
drag, startPoint x: 158, startPoint y: 292, endPoint x: 180, endPoint y: 296, distance: 21.5
click at [180, 296] on div at bounding box center [181, 240] width 318 height 260
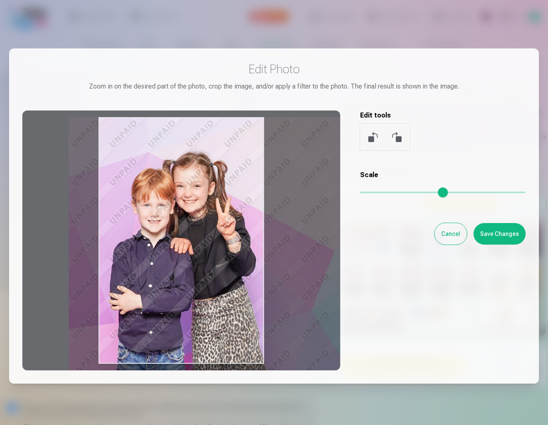
drag, startPoint x: 202, startPoint y: 235, endPoint x: 194, endPoint y: 243, distance: 10.8
click at [194, 243] on div at bounding box center [181, 240] width 318 height 260
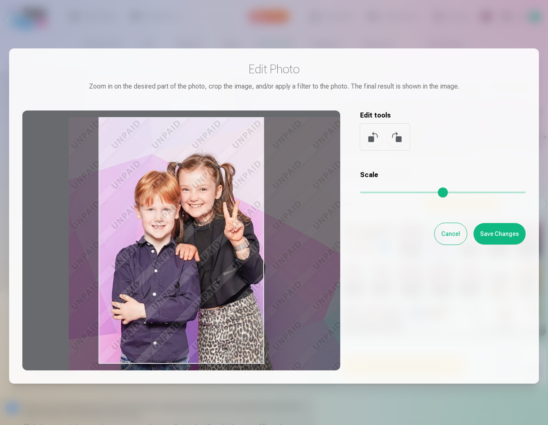
drag, startPoint x: 501, startPoint y: 193, endPoint x: 552, endPoint y: 199, distance: 50.8
click at [545, 199] on html "Help Center Contact us Gallery Download Order history Log out Global Latvian (l…" at bounding box center [274, 212] width 548 height 425
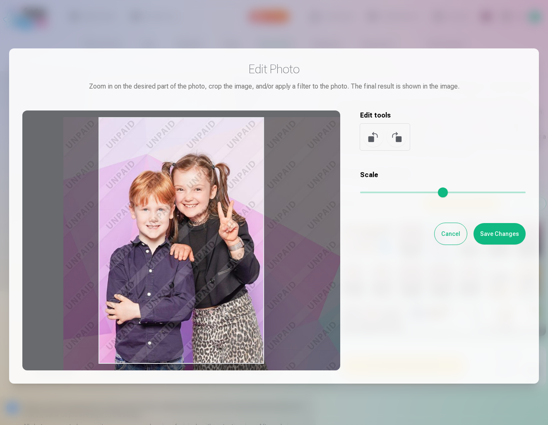
drag, startPoint x: 208, startPoint y: 231, endPoint x: 202, endPoint y: 237, distance: 7.9
click at [202, 237] on div at bounding box center [181, 240] width 318 height 260
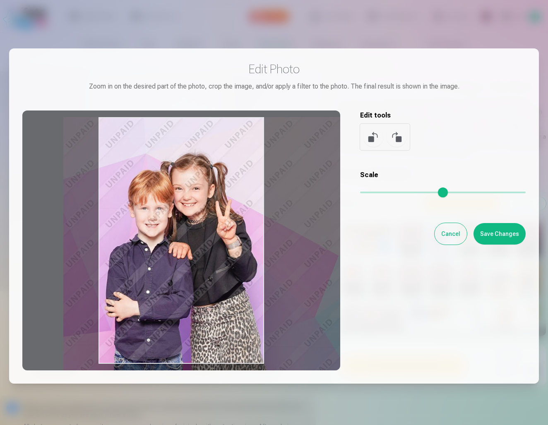
type input "****"
click at [515, 193] on input "range" at bounding box center [442, 193] width 165 height 2
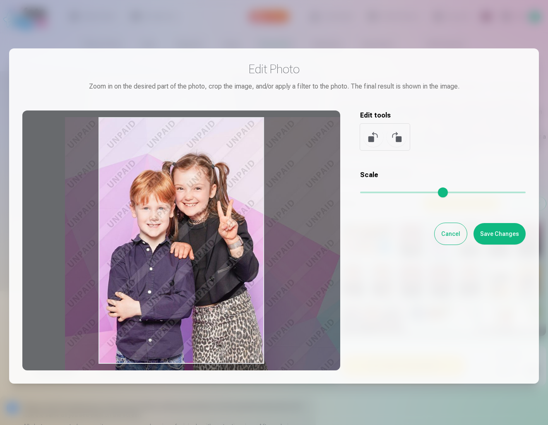
click at [238, 239] on div at bounding box center [181, 240] width 318 height 260
click at [516, 234] on button "Save Changes" at bounding box center [499, 234] width 52 height 22
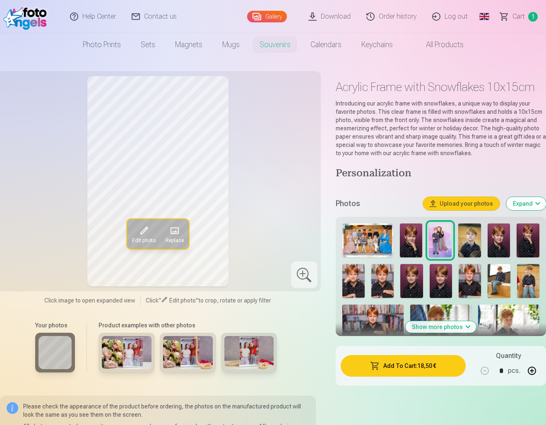
click at [424, 368] on button "Add To Cart : 18,50 €" at bounding box center [403, 366] width 125 height 22
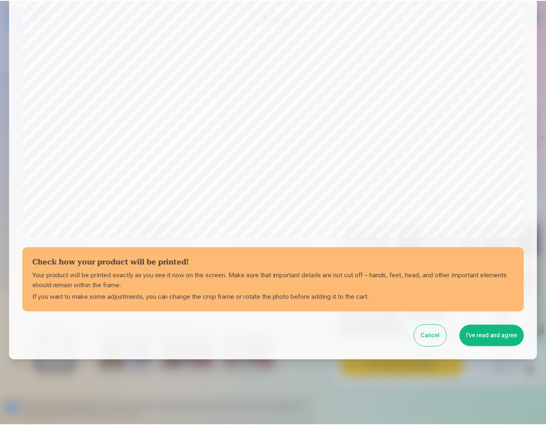
scroll to position [171, 0]
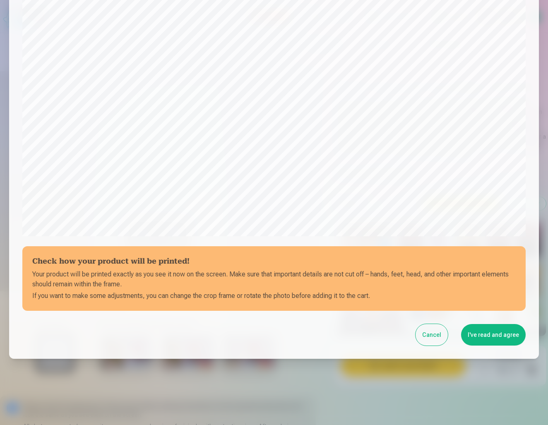
click at [491, 330] on button "I've read and agree" at bounding box center [493, 335] width 65 height 22
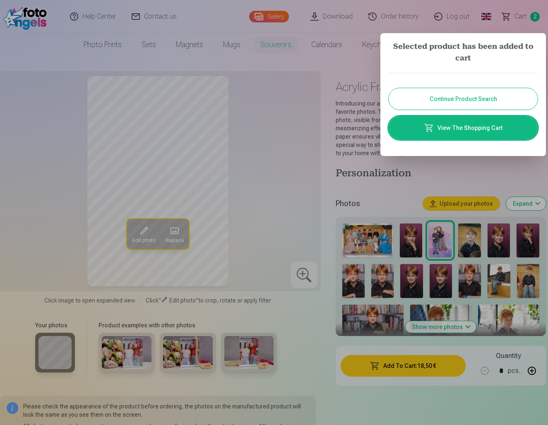
click at [343, 67] on div at bounding box center [274, 212] width 548 height 425
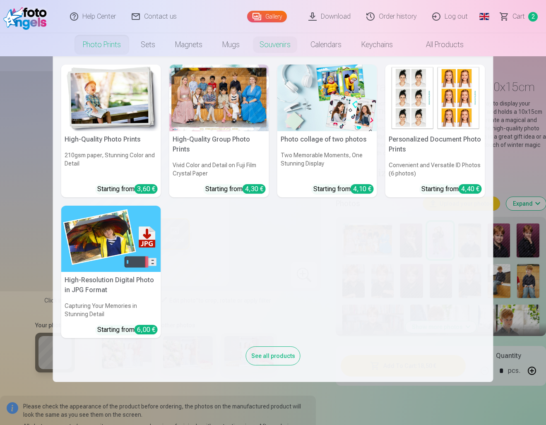
click at [107, 97] on img at bounding box center [111, 98] width 100 height 67
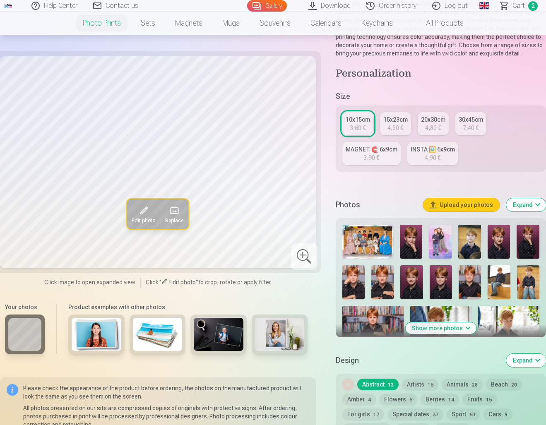
scroll to position [109, 0]
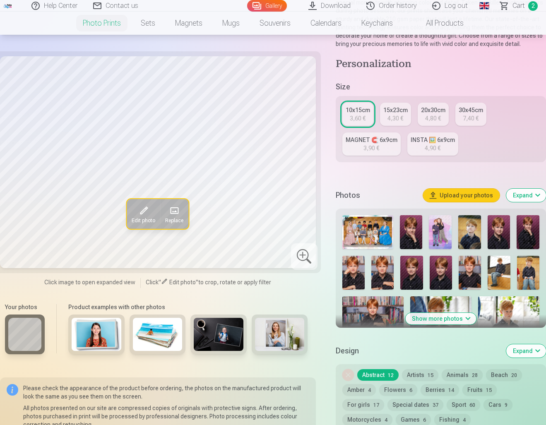
click at [445, 235] on img at bounding box center [440, 232] width 23 height 34
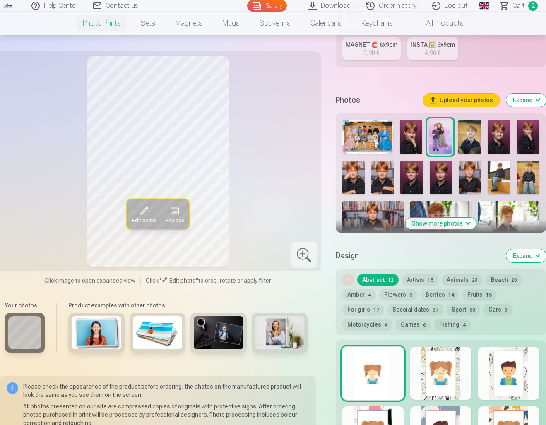
scroll to position [204, 0]
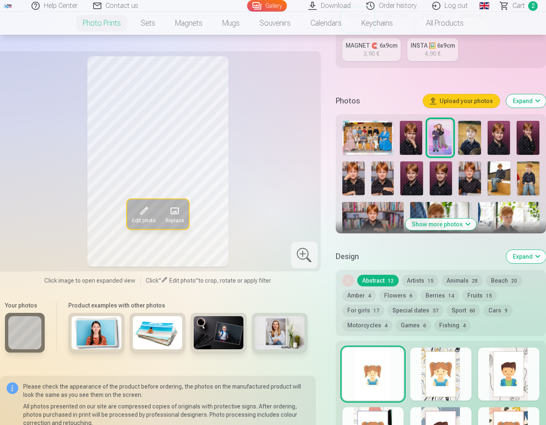
click at [455, 224] on button "Show more photos" at bounding box center [440, 224] width 71 height 12
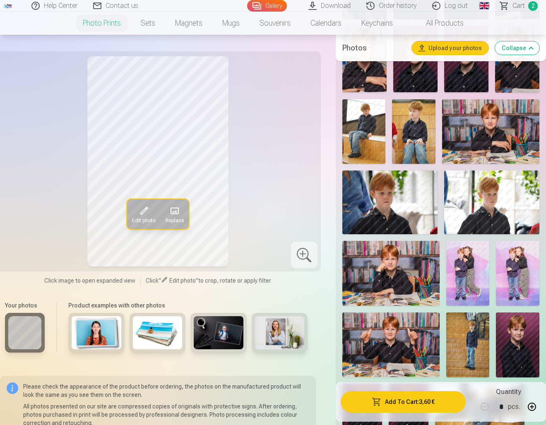
scroll to position [444, 0]
click at [463, 269] on img at bounding box center [467, 272] width 43 height 65
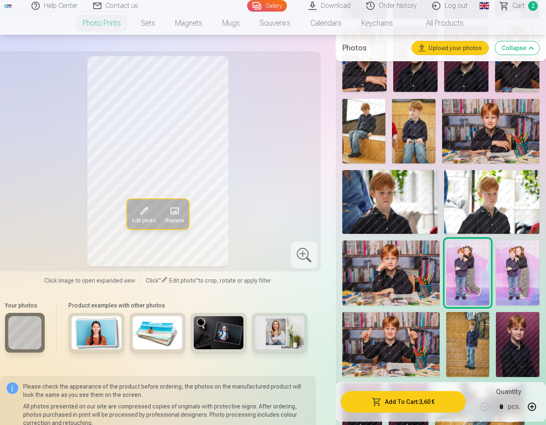
click at [510, 269] on img at bounding box center [517, 272] width 43 height 65
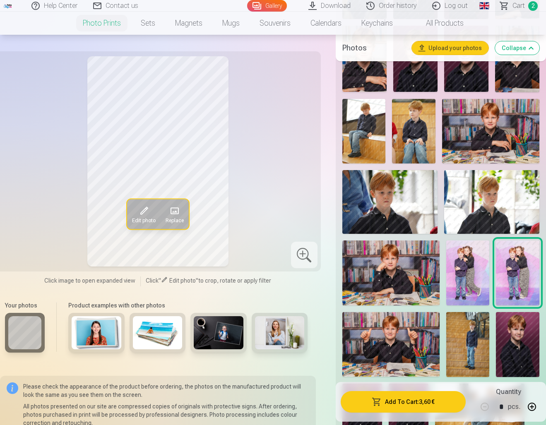
click at [476, 274] on img at bounding box center [467, 272] width 43 height 65
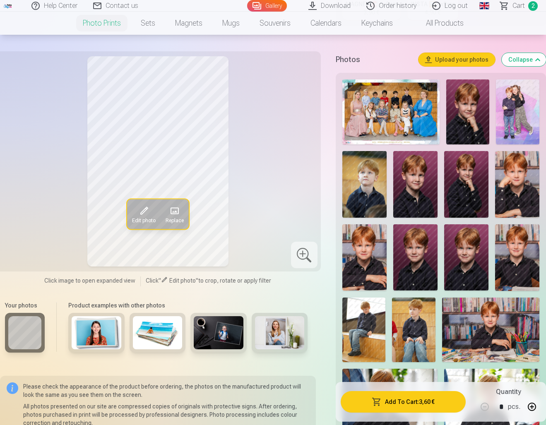
scroll to position [241, 0]
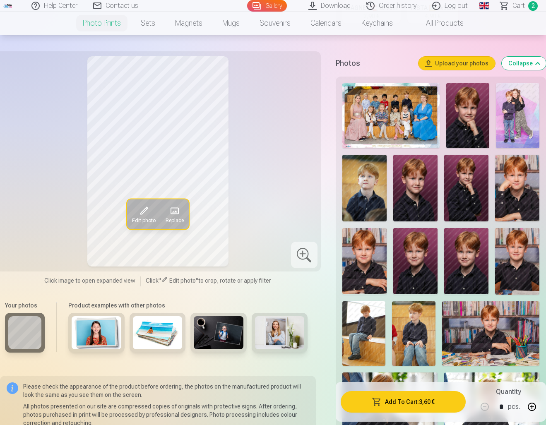
click at [515, 126] on img at bounding box center [517, 115] width 43 height 65
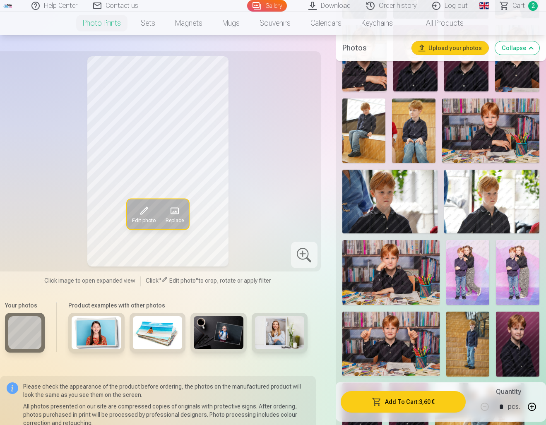
scroll to position [443, 0]
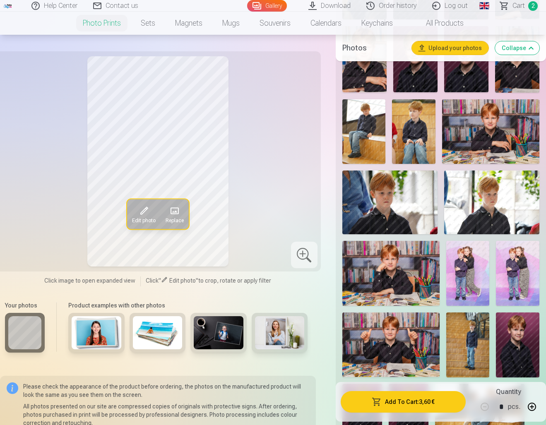
click at [461, 279] on img at bounding box center [467, 273] width 43 height 65
click at [511, 277] on img at bounding box center [517, 273] width 43 height 65
click at [479, 282] on img at bounding box center [467, 273] width 43 height 65
click at [143, 219] on span "Edit photo" at bounding box center [144, 220] width 24 height 7
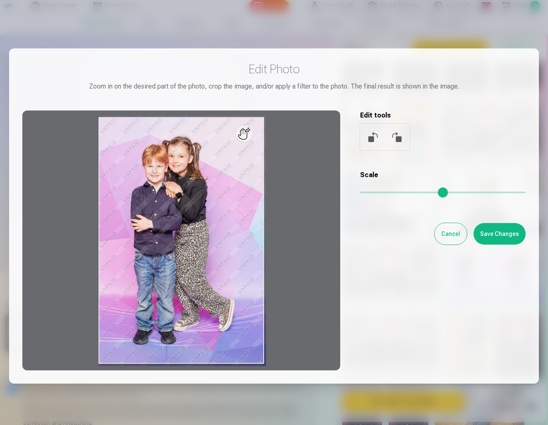
click at [364, 193] on input "range" at bounding box center [442, 193] width 165 height 2
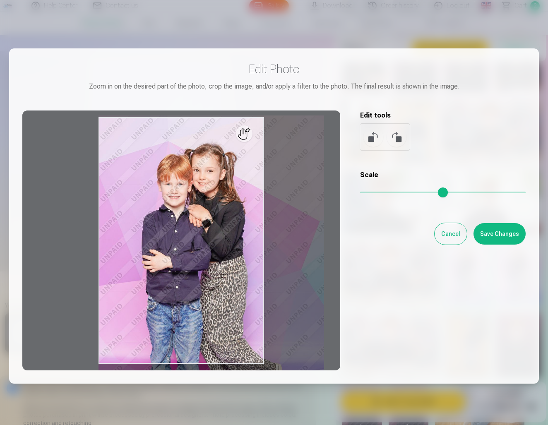
drag, startPoint x: 364, startPoint y: 194, endPoint x: 437, endPoint y: 228, distance: 80.9
click at [437, 228] on div "Edit Photo Zoom in on the desired part of the photo, crop the image, and/or app…" at bounding box center [273, 216] width 503 height 309
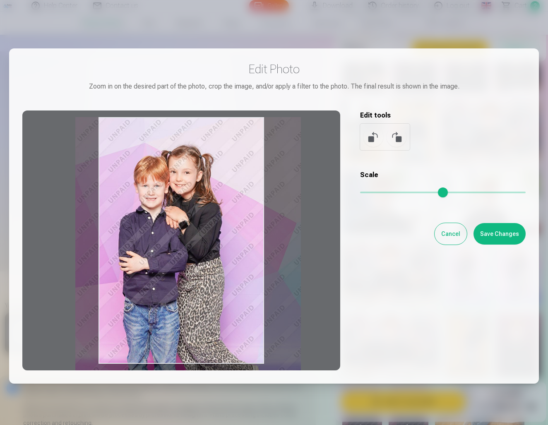
drag, startPoint x: 213, startPoint y: 254, endPoint x: 190, endPoint y: 273, distance: 29.7
click at [190, 273] on div at bounding box center [181, 240] width 318 height 260
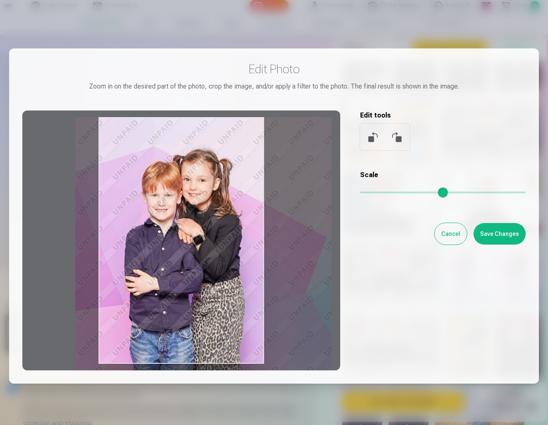
drag, startPoint x: 435, startPoint y: 194, endPoint x: 476, endPoint y: 205, distance: 42.2
click at [476, 205] on div "Edit Photo Zoom in on the desired part of the photo, crop the image, and/or app…" at bounding box center [273, 216] width 503 height 309
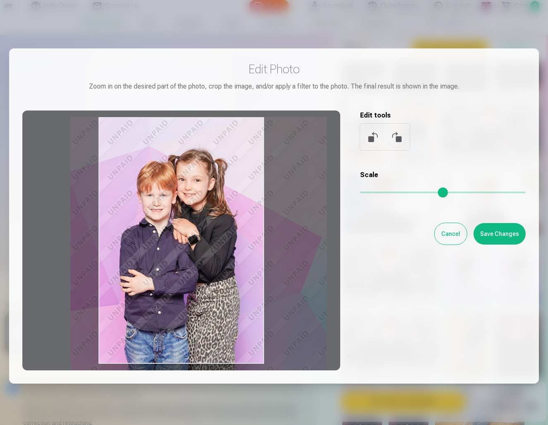
drag, startPoint x: 246, startPoint y: 239, endPoint x: 241, endPoint y: 240, distance: 5.1
click at [241, 240] on div at bounding box center [181, 240] width 318 height 260
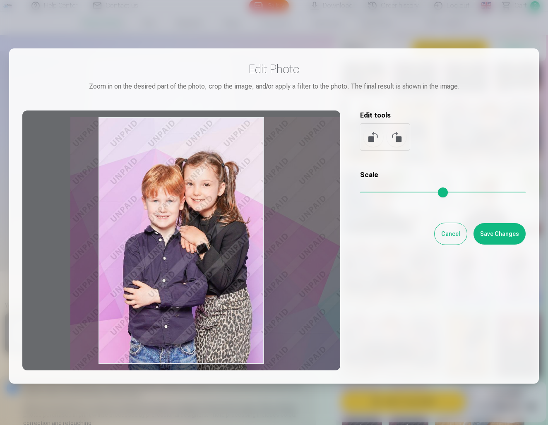
drag, startPoint x: 476, startPoint y: 194, endPoint x: 499, endPoint y: 195, distance: 23.2
click at [499, 193] on input "range" at bounding box center [442, 193] width 165 height 2
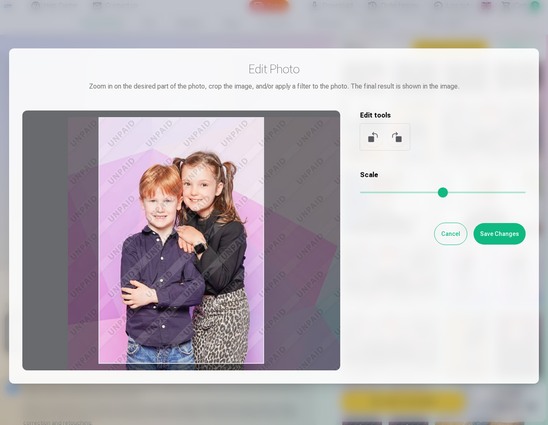
click at [219, 240] on div at bounding box center [181, 240] width 318 height 260
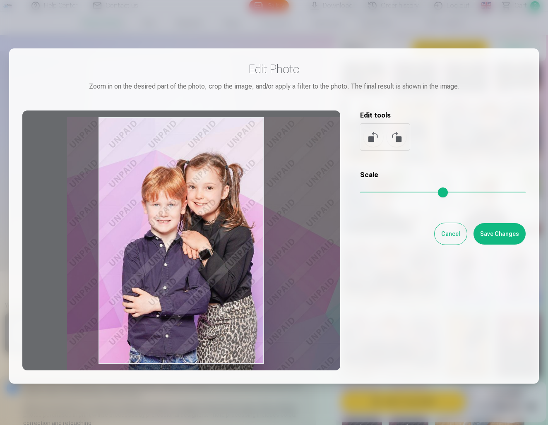
drag, startPoint x: 499, startPoint y: 189, endPoint x: 515, endPoint y: 192, distance: 15.9
click at [515, 192] on input "range" at bounding box center [442, 193] width 165 height 2
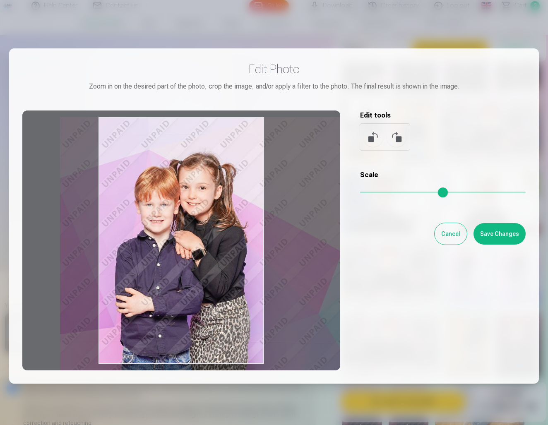
drag, startPoint x: 206, startPoint y: 235, endPoint x: 199, endPoint y: 238, distance: 7.5
click at [199, 238] on div at bounding box center [181, 240] width 318 height 260
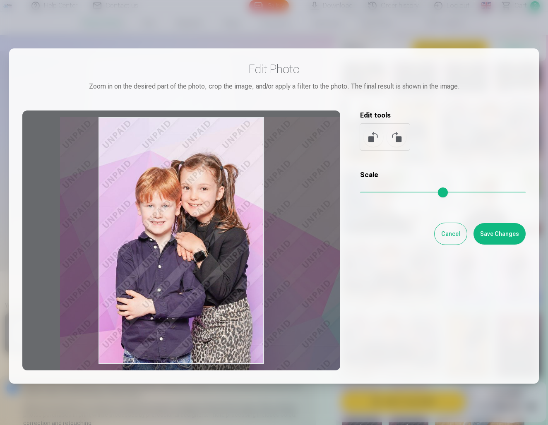
drag, startPoint x: 514, startPoint y: 192, endPoint x: 521, endPoint y: 192, distance: 7.5
type input "*"
click at [521, 192] on input "range" at bounding box center [442, 193] width 165 height 2
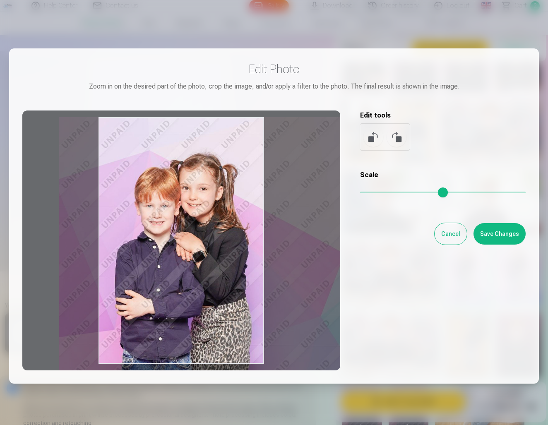
click at [201, 213] on div at bounding box center [181, 240] width 318 height 260
click at [508, 236] on button "Save Changes" at bounding box center [499, 234] width 52 height 22
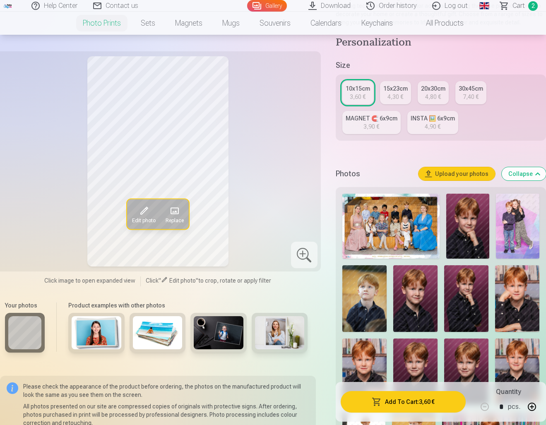
scroll to position [125, 0]
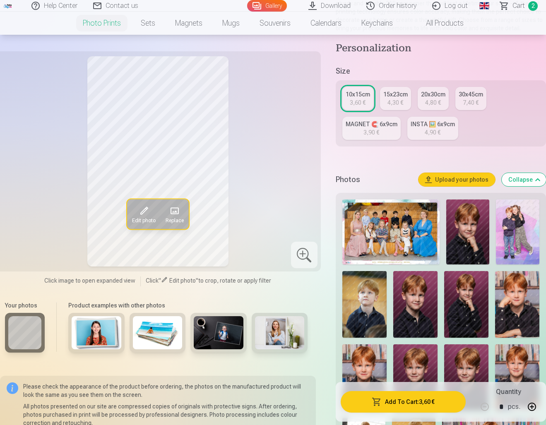
click at [138, 216] on span at bounding box center [143, 210] width 13 height 13
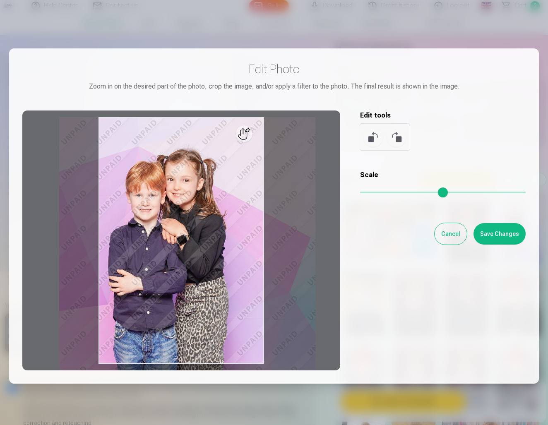
drag, startPoint x: 518, startPoint y: 194, endPoint x: 475, endPoint y: 198, distance: 43.6
click at [475, 198] on div "Scale" at bounding box center [442, 186] width 165 height 33
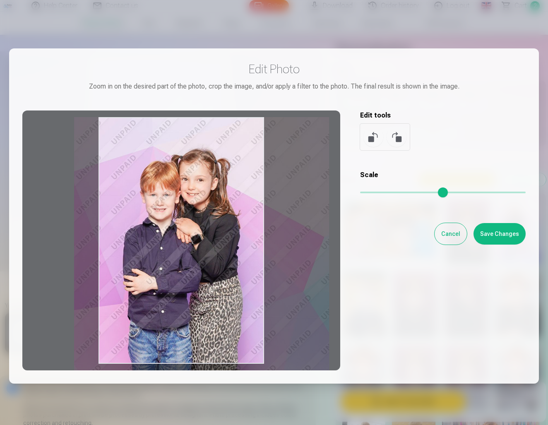
drag, startPoint x: 182, startPoint y: 210, endPoint x: 197, endPoint y: 233, distance: 27.2
click at [197, 233] on div at bounding box center [181, 240] width 318 height 260
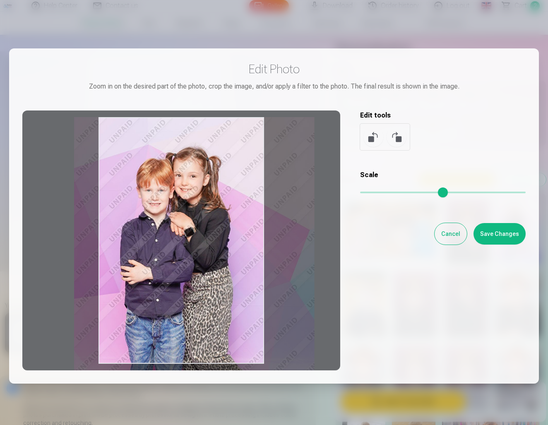
drag, startPoint x: 475, startPoint y: 192, endPoint x: 453, endPoint y: 199, distance: 23.2
click at [453, 199] on div "Scale" at bounding box center [442, 186] width 165 height 33
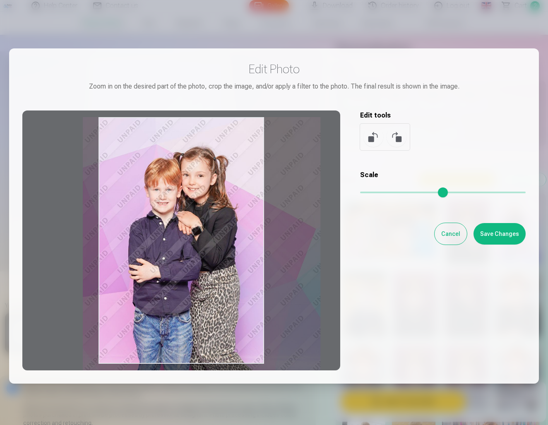
drag, startPoint x: 204, startPoint y: 227, endPoint x: 213, endPoint y: 253, distance: 27.5
click at [213, 253] on div at bounding box center [181, 240] width 318 height 260
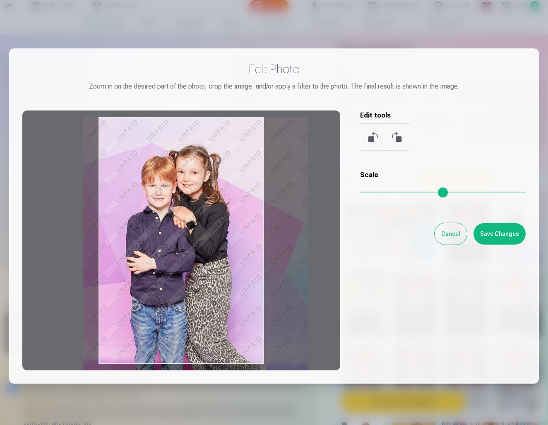
drag, startPoint x: 451, startPoint y: 194, endPoint x: 437, endPoint y: 198, distance: 14.3
type input "****"
click at [437, 198] on div "Scale" at bounding box center [442, 186] width 165 height 33
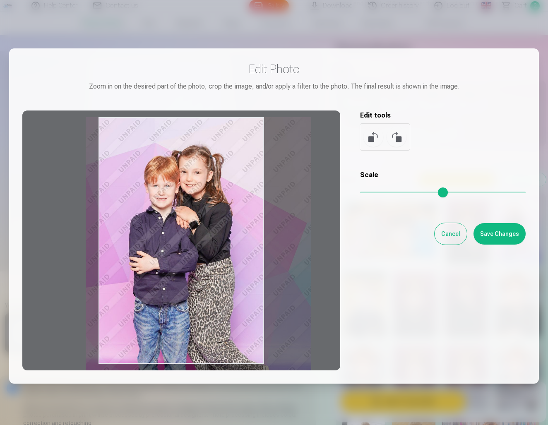
drag, startPoint x: 213, startPoint y: 202, endPoint x: 216, endPoint y: 224, distance: 22.1
click at [216, 224] on div at bounding box center [181, 240] width 318 height 260
click at [513, 235] on button "Save Changes" at bounding box center [499, 234] width 52 height 22
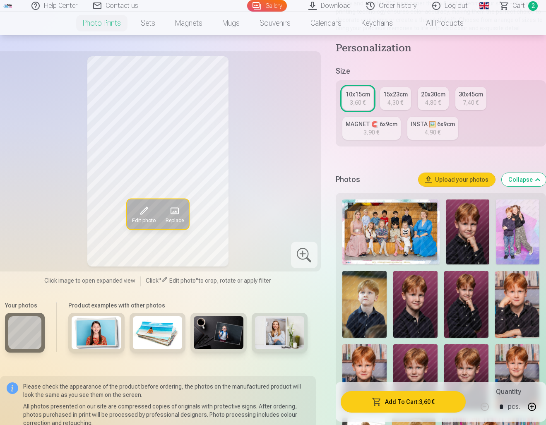
click at [375, 316] on img at bounding box center [364, 304] width 44 height 67
click at [412, 311] on img at bounding box center [415, 304] width 44 height 67
click at [448, 310] on img at bounding box center [466, 304] width 44 height 67
click at [453, 244] on img at bounding box center [467, 231] width 43 height 65
click at [509, 313] on img at bounding box center [517, 304] width 44 height 67
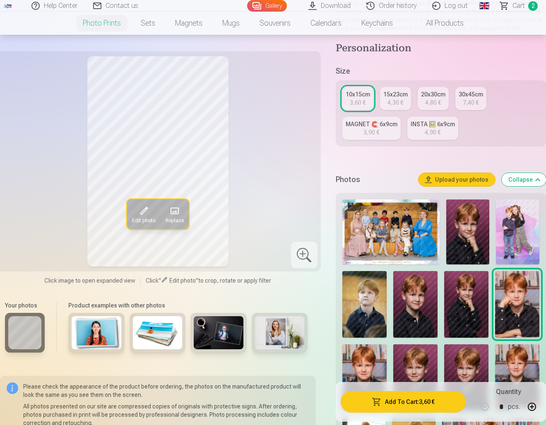
click at [518, 239] on img at bounding box center [517, 231] width 43 height 65
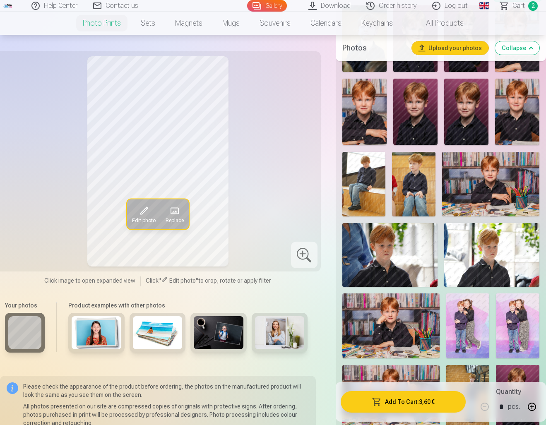
scroll to position [392, 0]
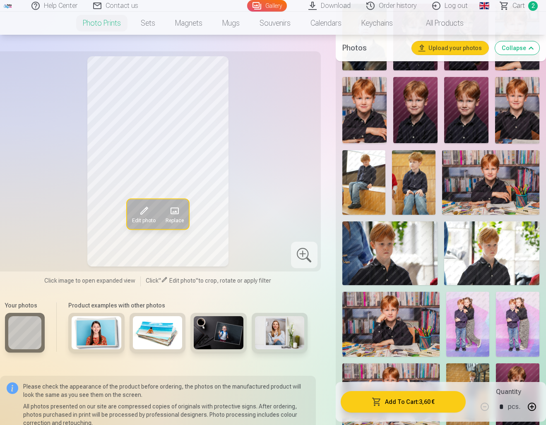
click at [388, 248] on img at bounding box center [389, 252] width 95 height 63
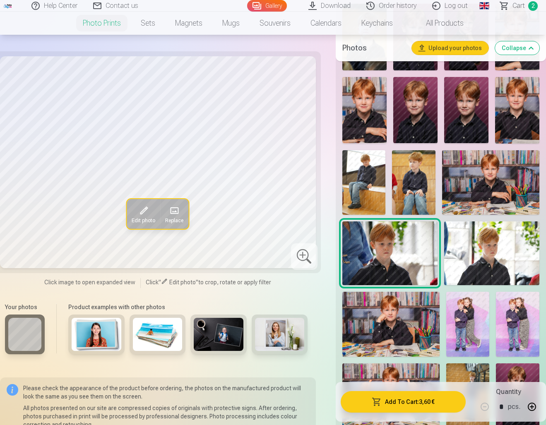
click at [474, 254] on img at bounding box center [491, 252] width 95 height 63
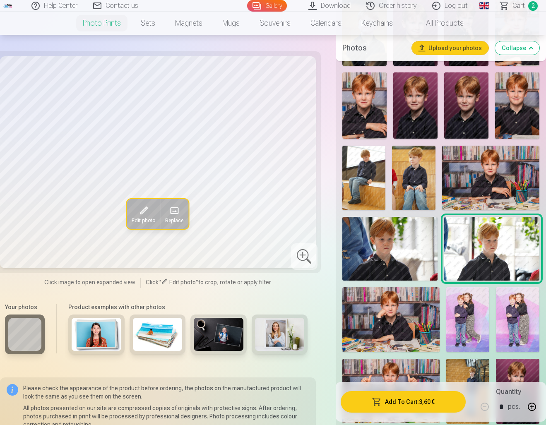
scroll to position [398, 0]
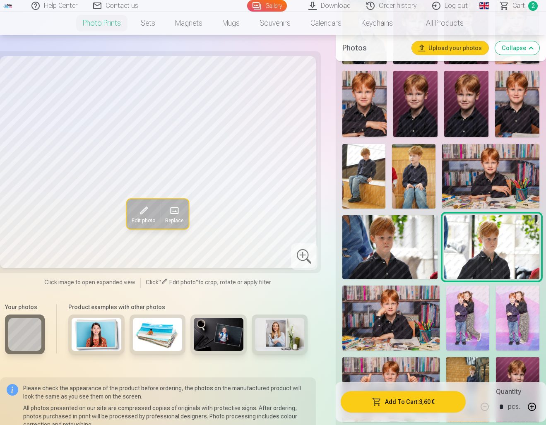
click at [400, 267] on img at bounding box center [389, 246] width 95 height 63
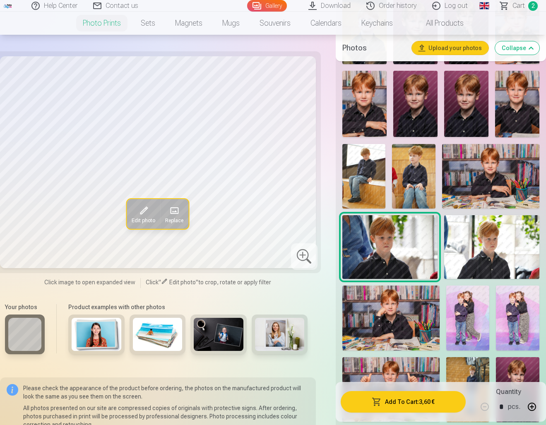
click at [401, 307] on img at bounding box center [390, 317] width 97 height 65
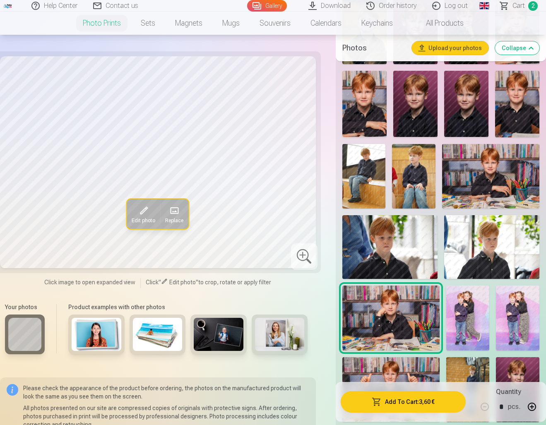
click at [466, 307] on img at bounding box center [467, 317] width 43 height 65
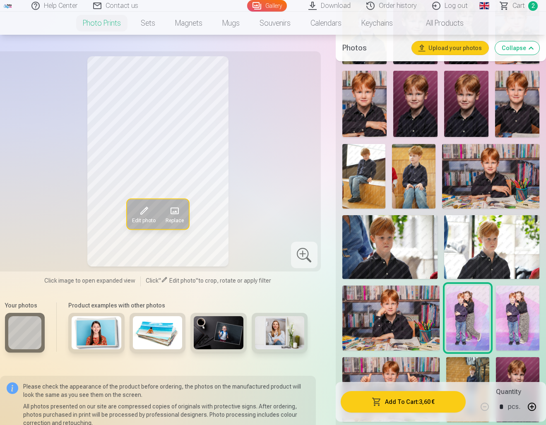
click at [514, 308] on img at bounding box center [517, 317] width 43 height 65
click at [473, 320] on img at bounding box center [467, 317] width 43 height 65
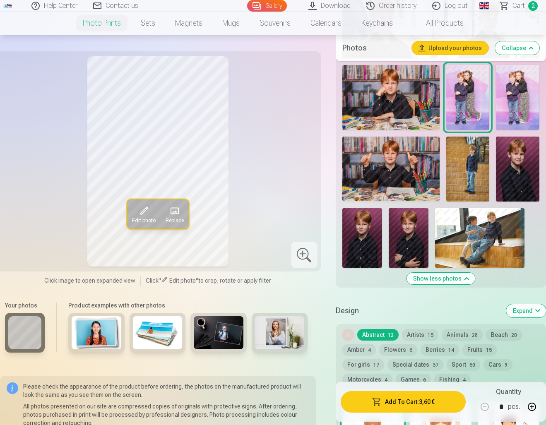
scroll to position [625, 0]
